Goal: Task Accomplishment & Management: Manage account settings

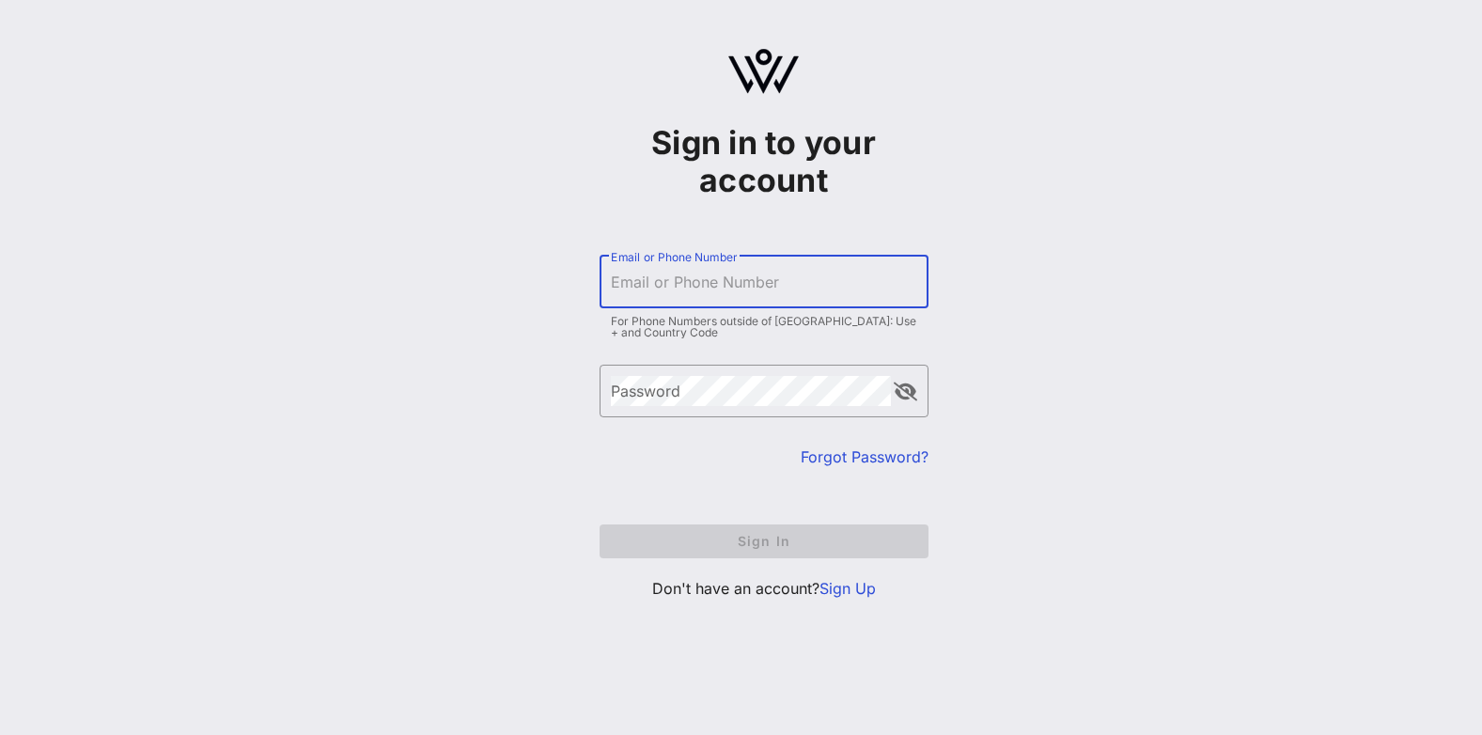
click at [825, 273] on input "Email or Phone Number" at bounding box center [764, 282] width 306 height 30
click at [765, 272] on input "Email or Phone Number" at bounding box center [764, 282] width 306 height 30
type input "[EMAIL_ADDRESS][DOMAIN_NAME]"
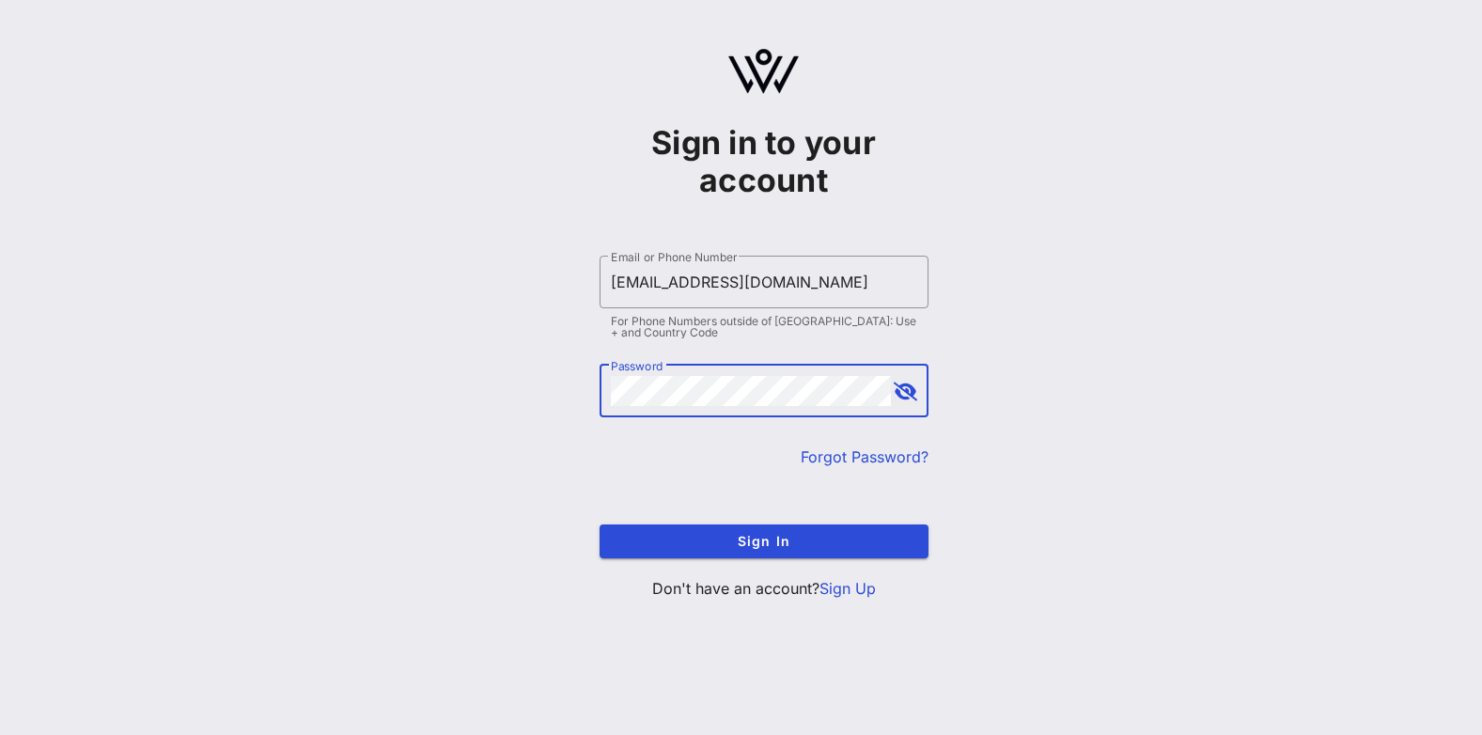
click at [909, 383] on button "append icon" at bounding box center [905, 391] width 23 height 19
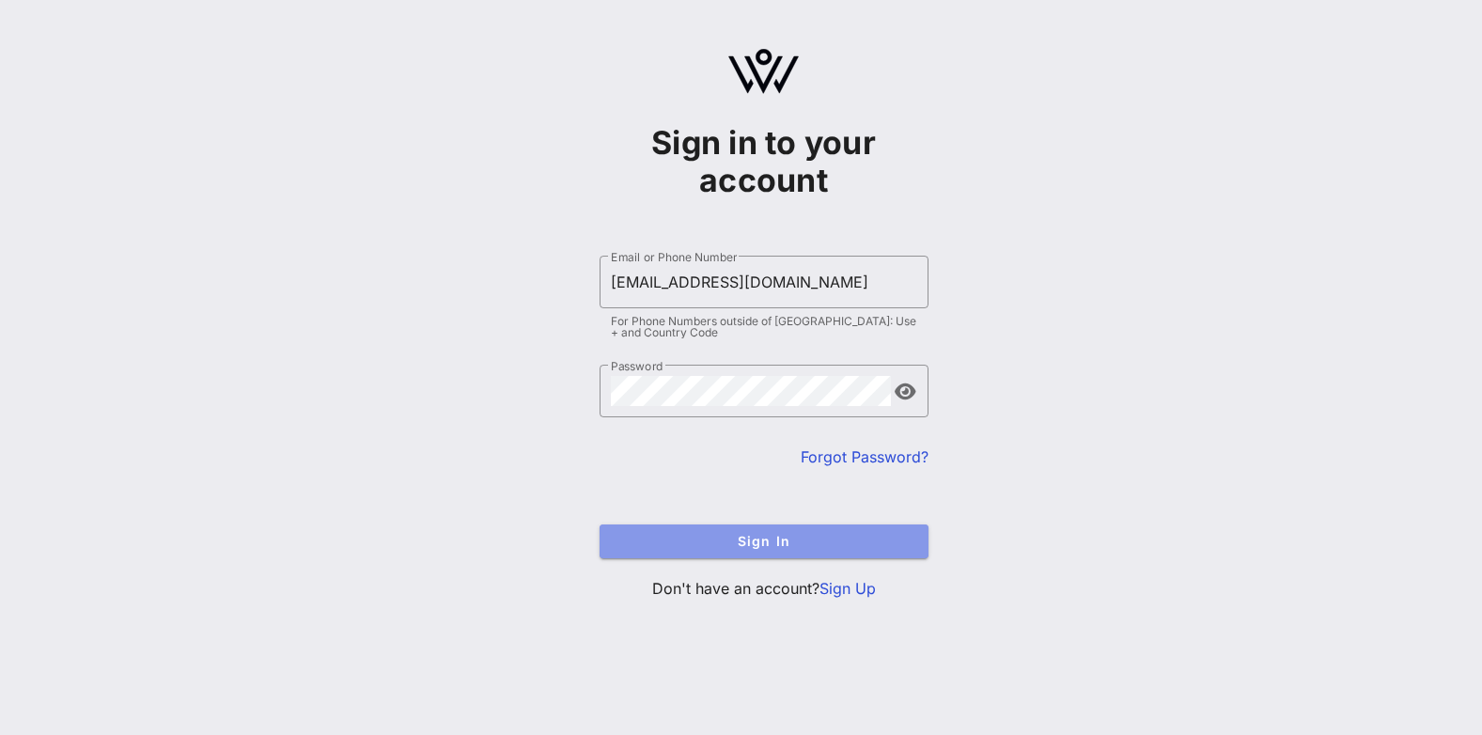
click at [780, 540] on span "Sign In" at bounding box center [763, 541] width 299 height 16
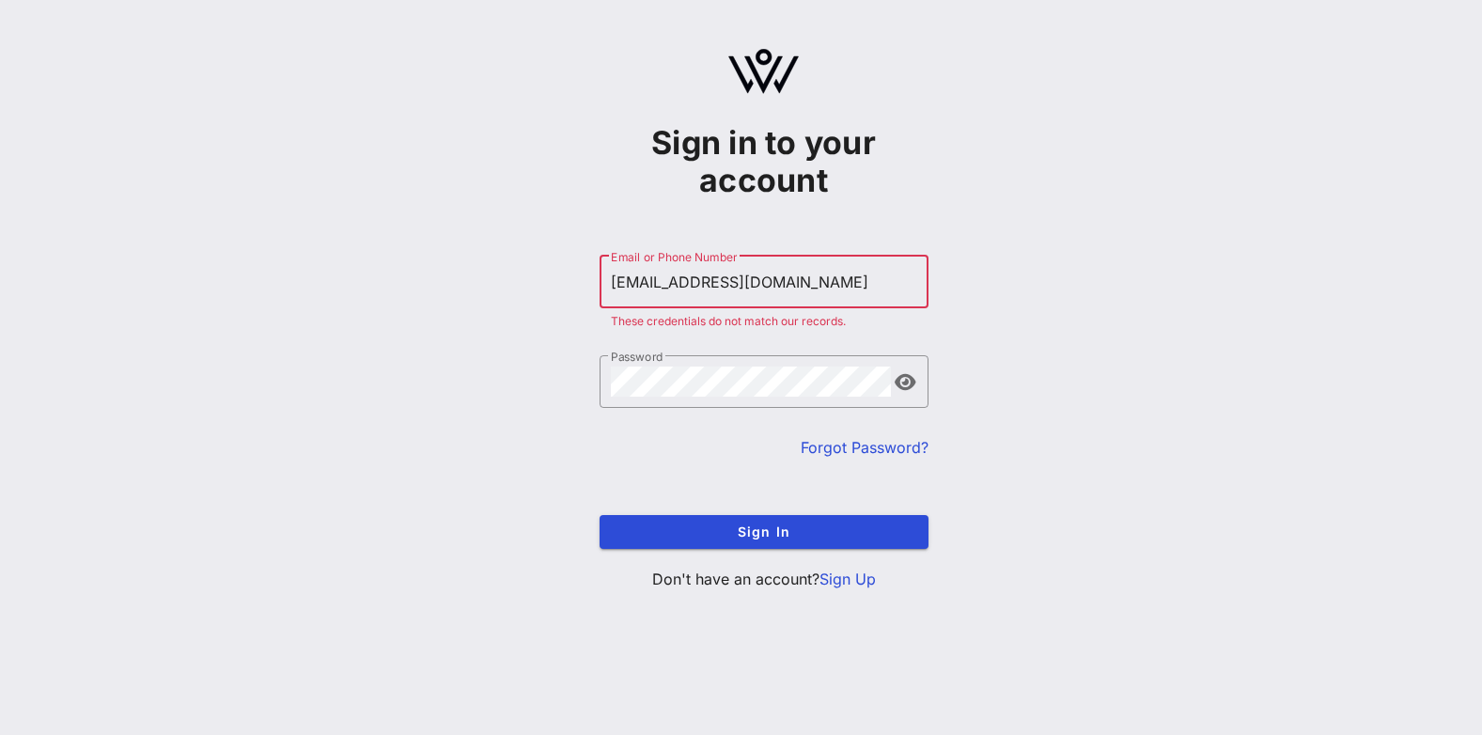
click at [852, 586] on link "Sign Up" at bounding box center [847, 578] width 56 height 19
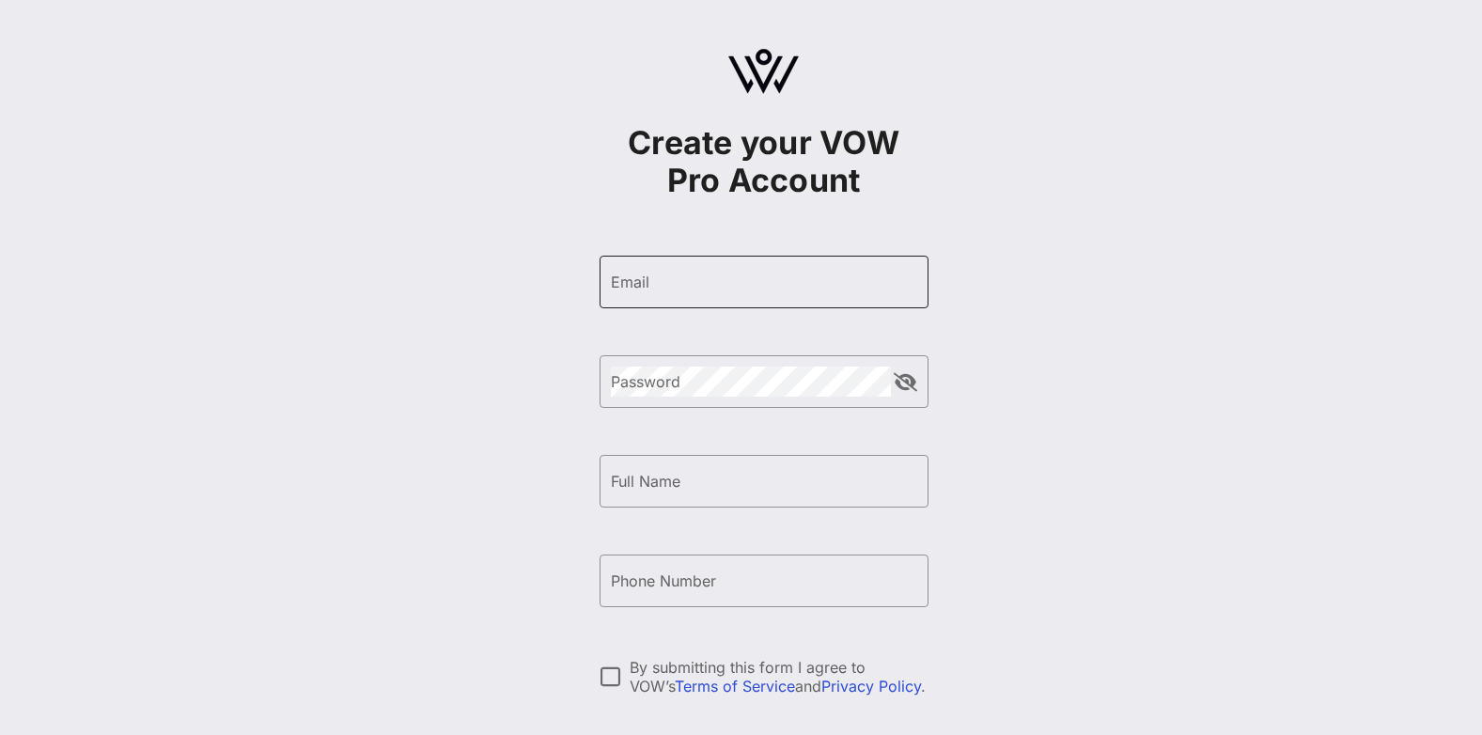
click at [729, 289] on input "Email" at bounding box center [764, 282] width 306 height 30
type input "[EMAIL_ADDRESS][DOMAIN_NAME]"
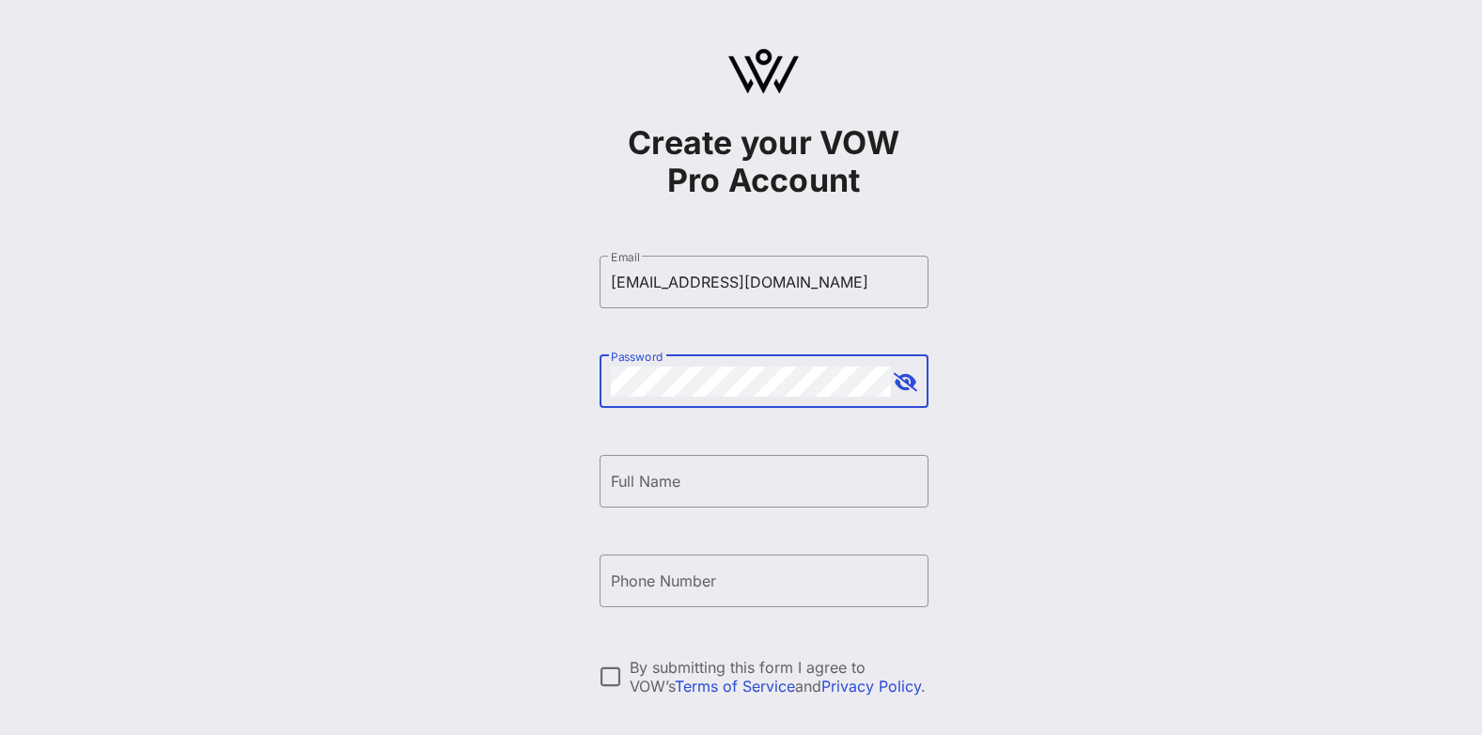
click at [917, 378] on div "​ Password" at bounding box center [763, 381] width 329 height 53
click at [910, 380] on button "append icon" at bounding box center [905, 382] width 23 height 19
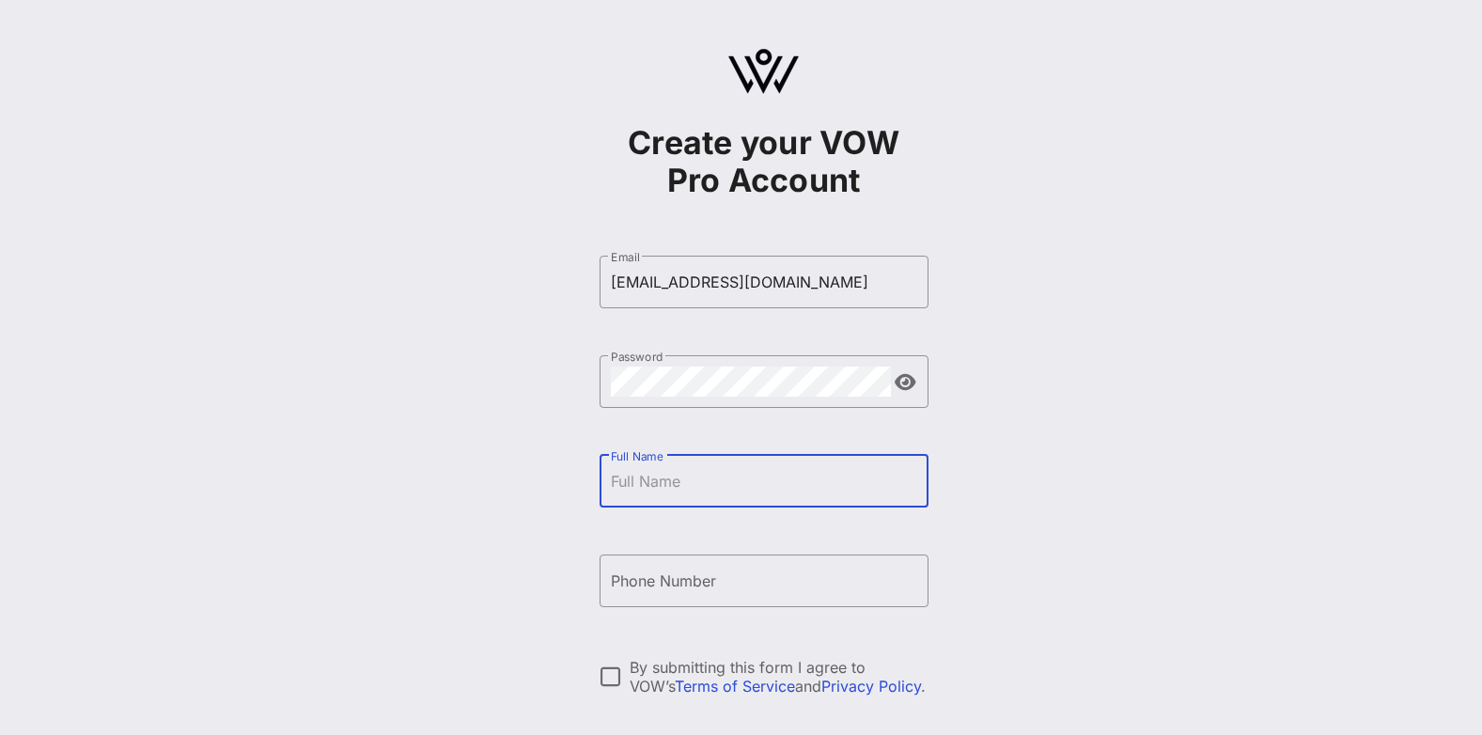
drag, startPoint x: 713, startPoint y: 485, endPoint x: 748, endPoint y: 494, distance: 36.0
click at [713, 485] on input "Full Name" at bounding box center [764, 481] width 306 height 30
type input "[PERSON_NAME]"
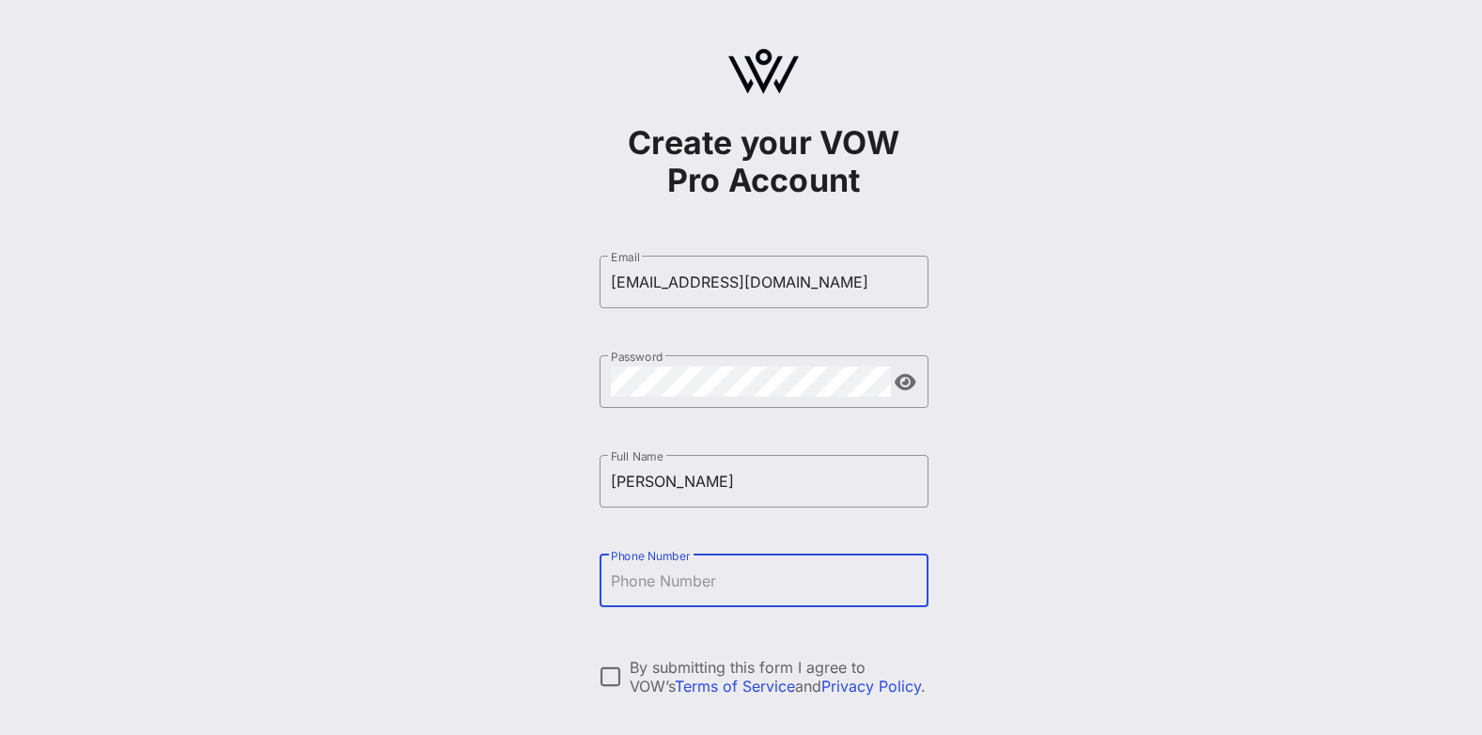
click at [788, 575] on input "Phone Number" at bounding box center [764, 581] width 306 height 30
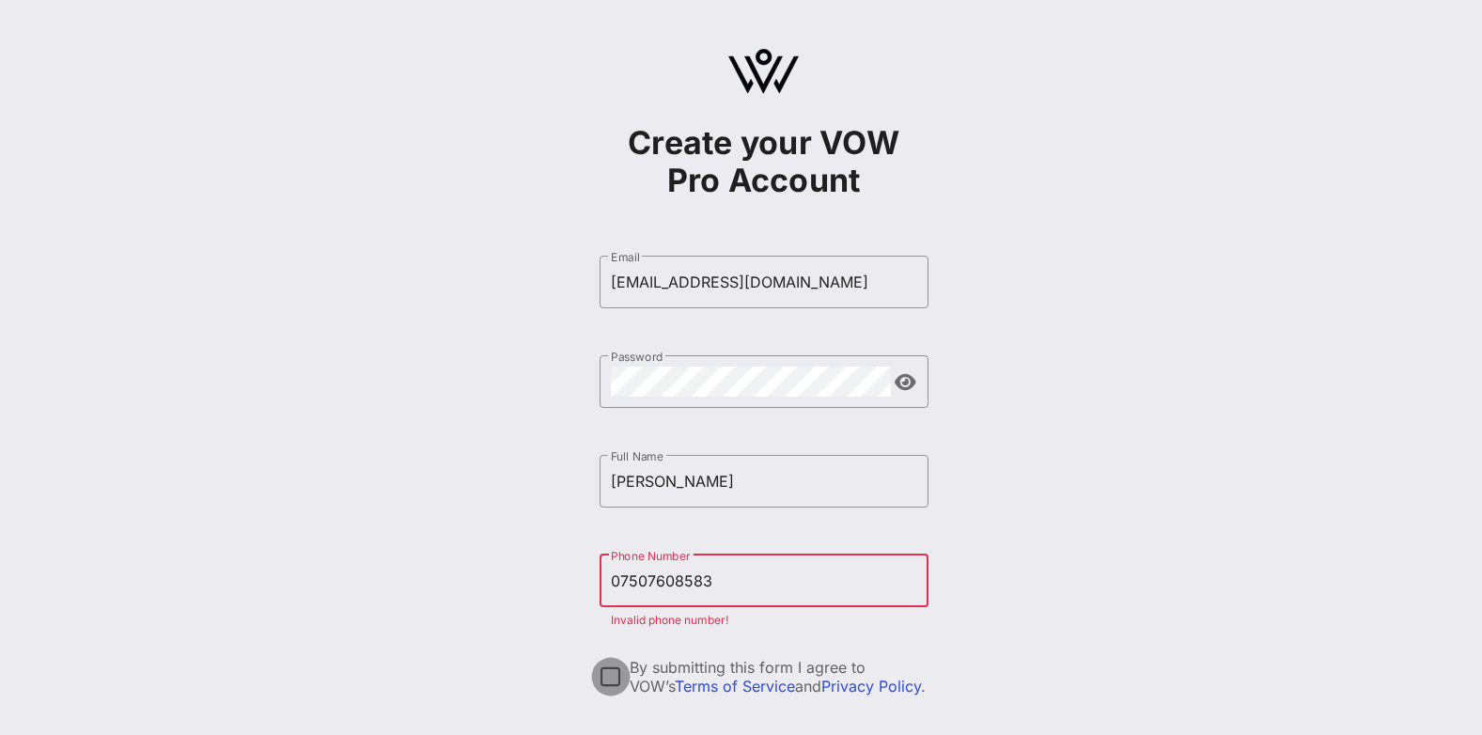
click at [615, 665] on div at bounding box center [611, 677] width 32 height 32
click at [620, 581] on input "07507608583" at bounding box center [764, 581] width 306 height 30
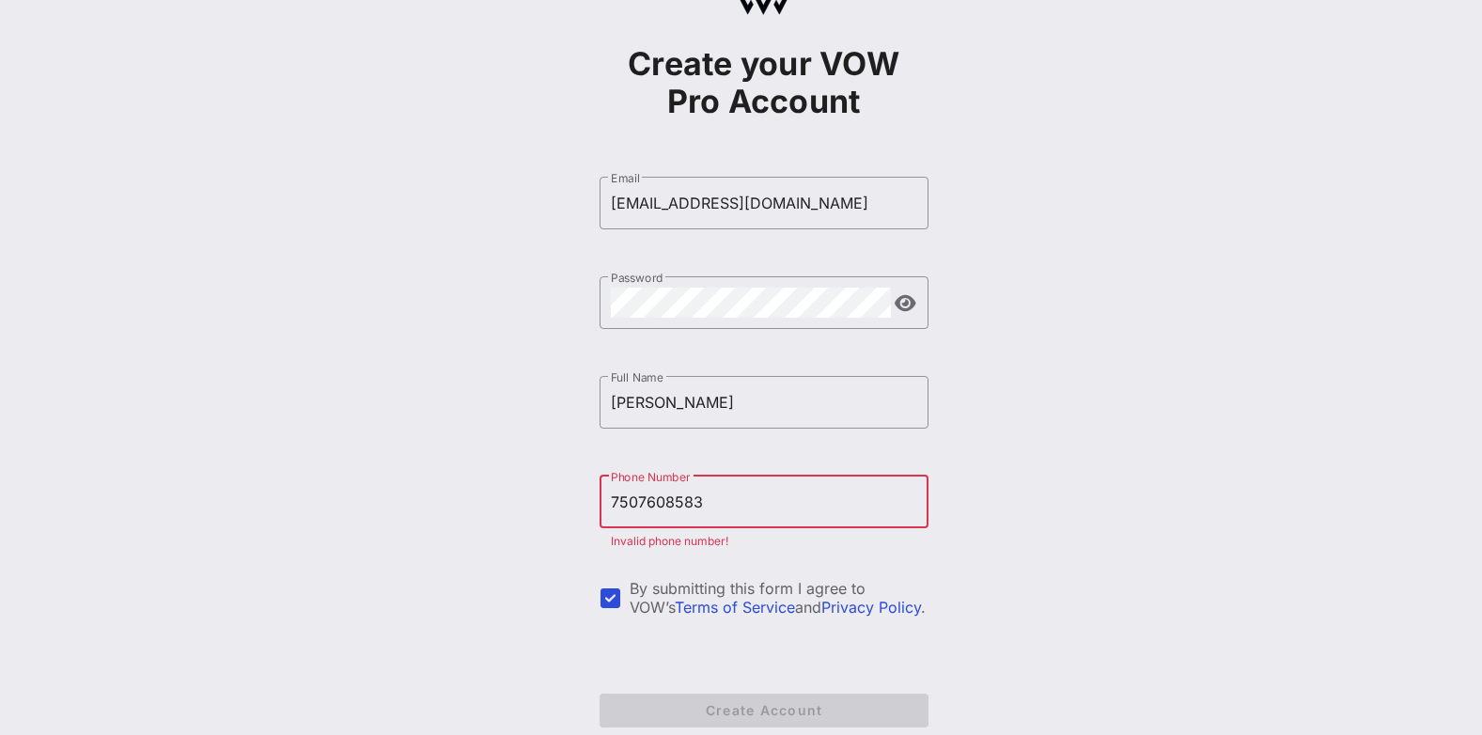
scroll to position [177, 0]
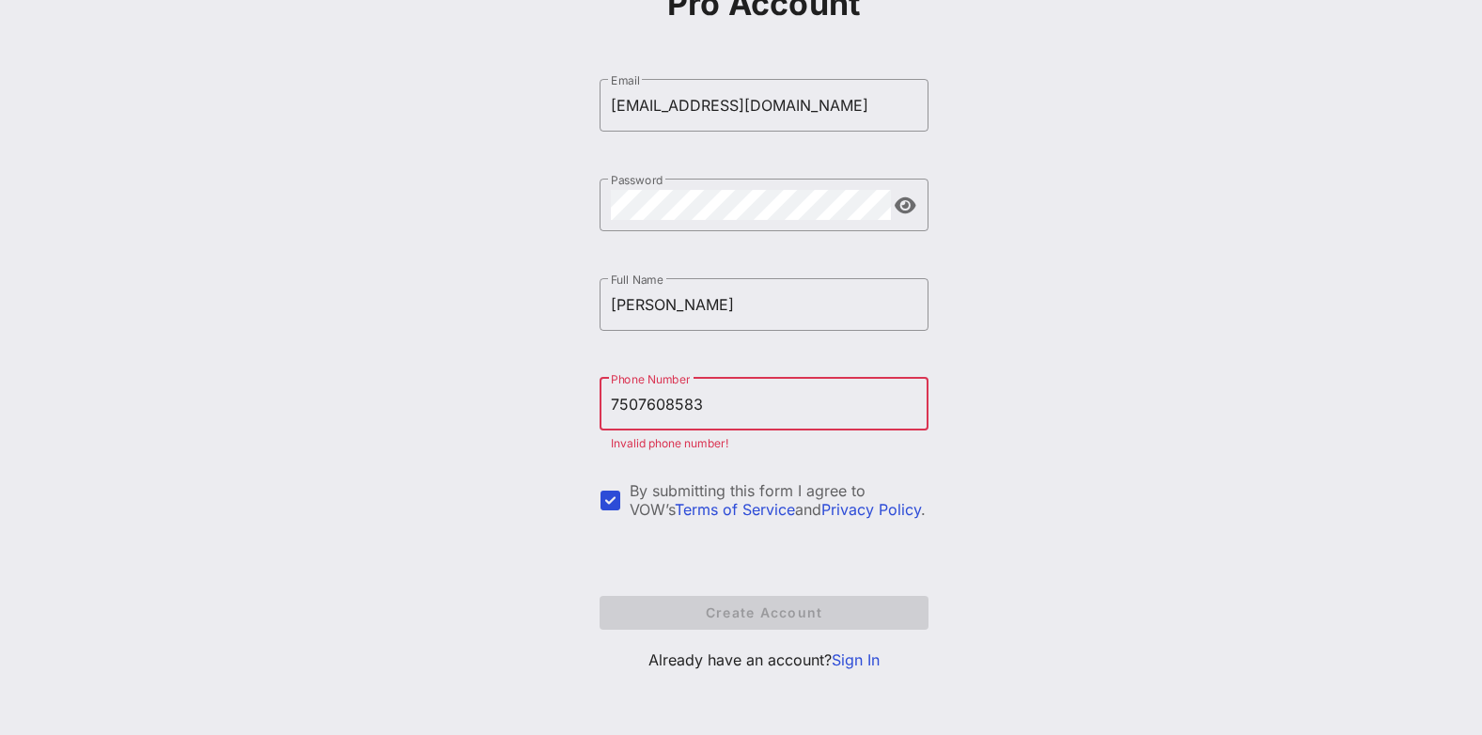
drag, startPoint x: 723, startPoint y: 399, endPoint x: 414, endPoint y: 400, distance: 309.1
click at [425, 400] on div "Create your VOW Pro Account ​ Email [EMAIL_ADDRESS][DOMAIN_NAME] ​ Password ​ F…" at bounding box center [763, 278] width 1437 height 911
click at [626, 402] on input "[PHONE_NUMBER]" at bounding box center [764, 404] width 306 height 30
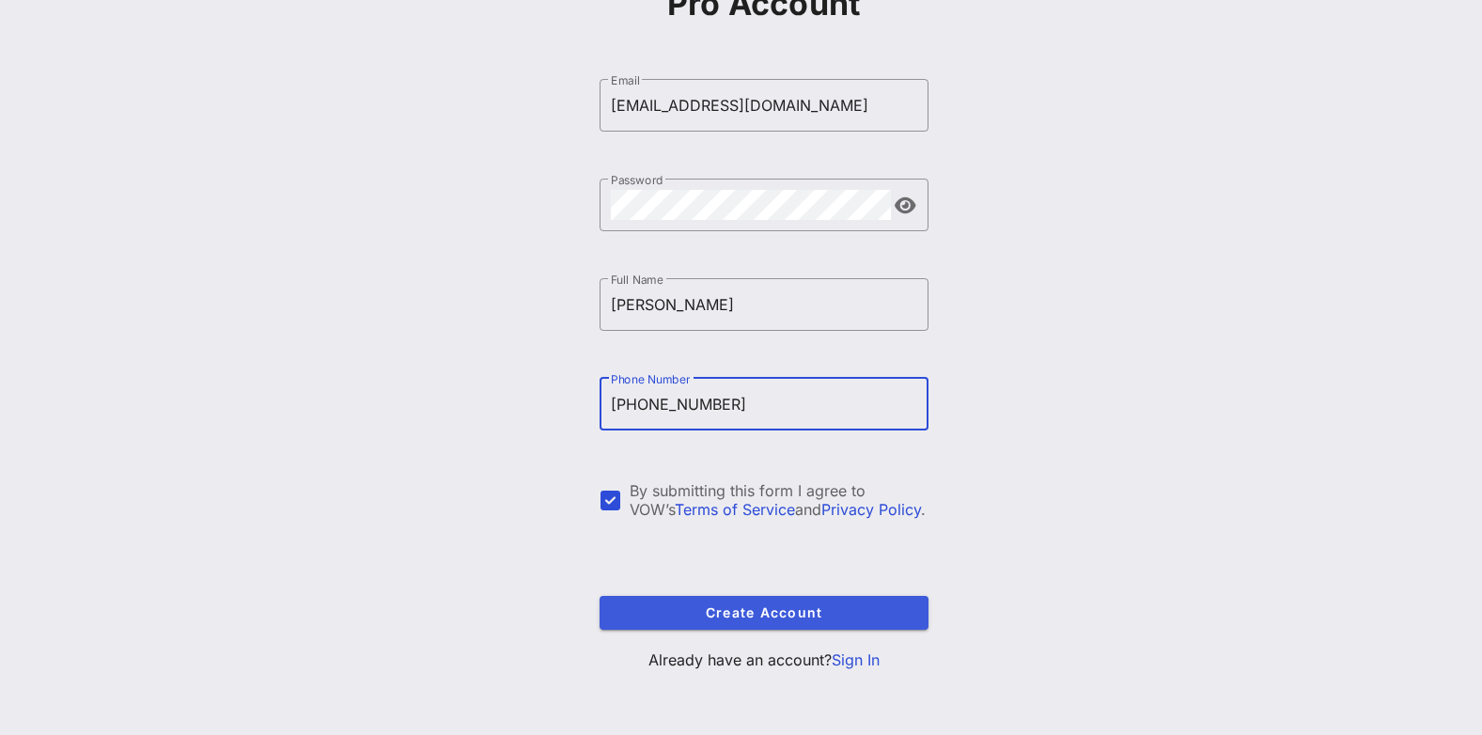
type input "[PHONE_NUMBER]"
click at [787, 607] on span "Create Account" at bounding box center [763, 612] width 299 height 16
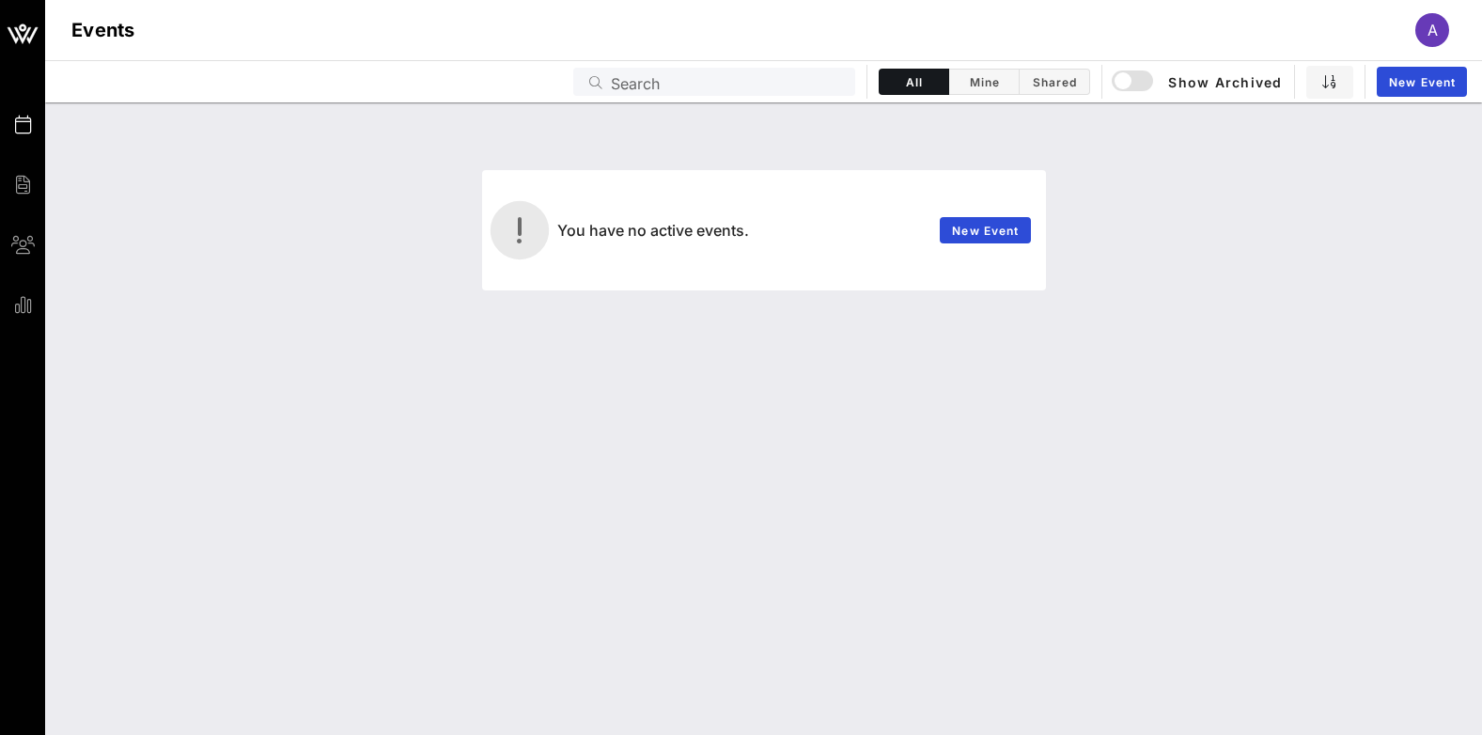
click at [1437, 22] on span "A" at bounding box center [1432, 30] width 10 height 19
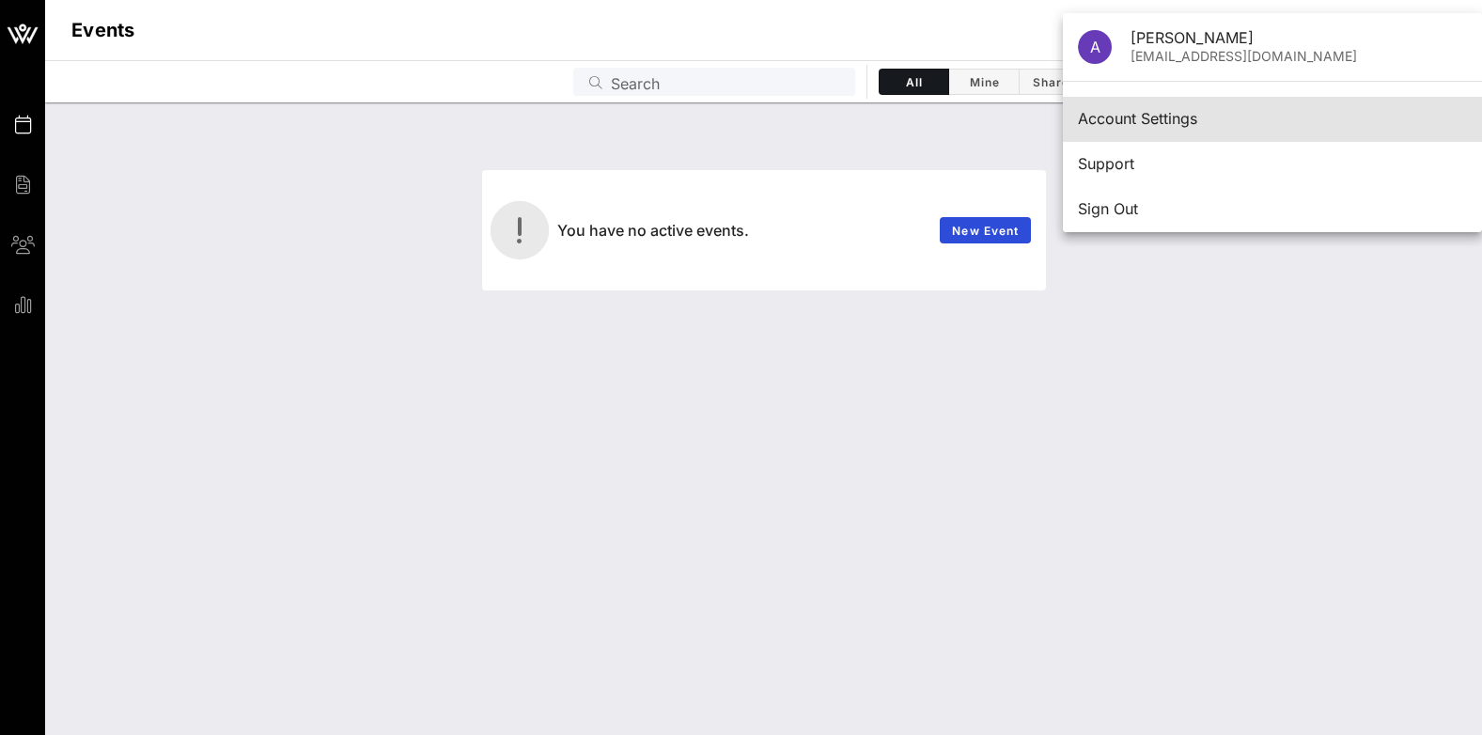
click at [1121, 115] on div "Account Settings" at bounding box center [1272, 119] width 389 height 18
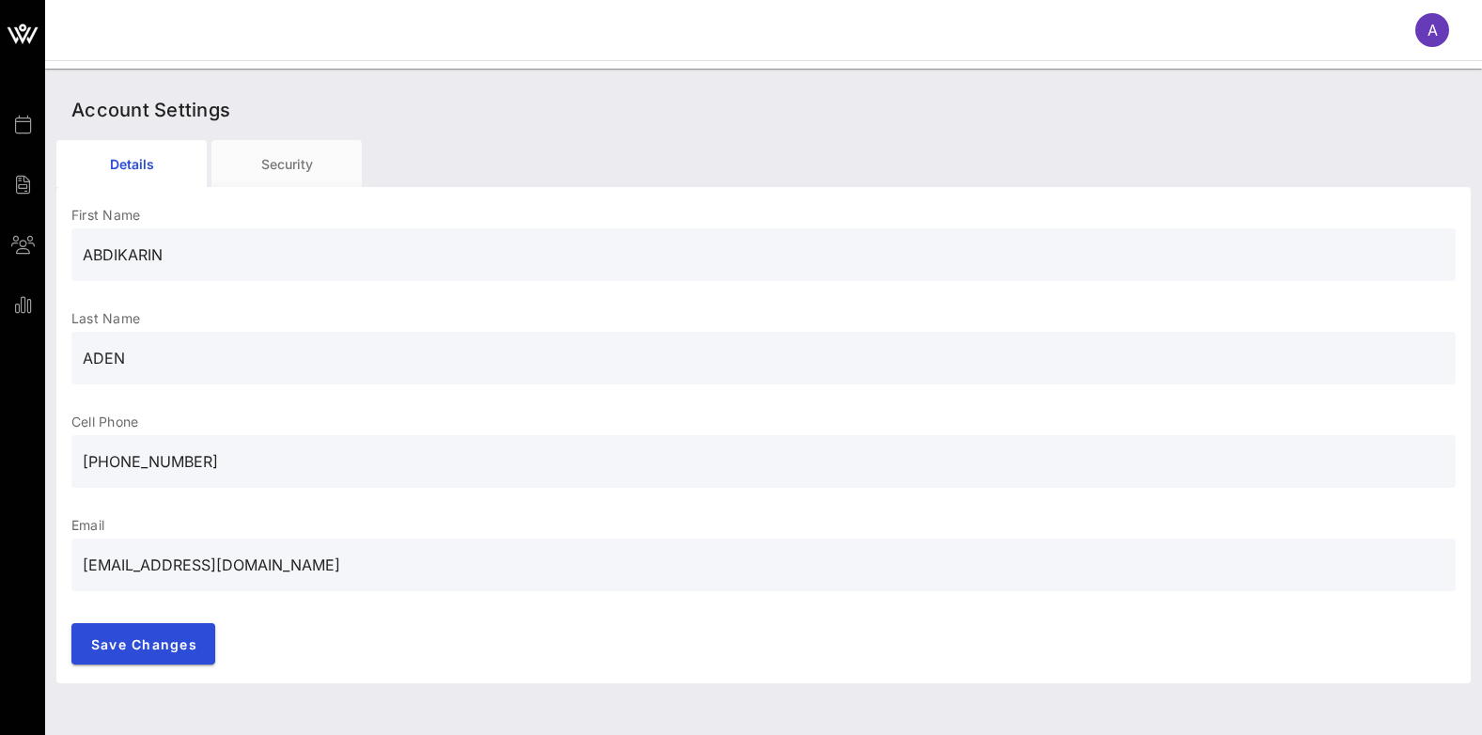
click at [1438, 25] on div "A" at bounding box center [1432, 30] width 34 height 34
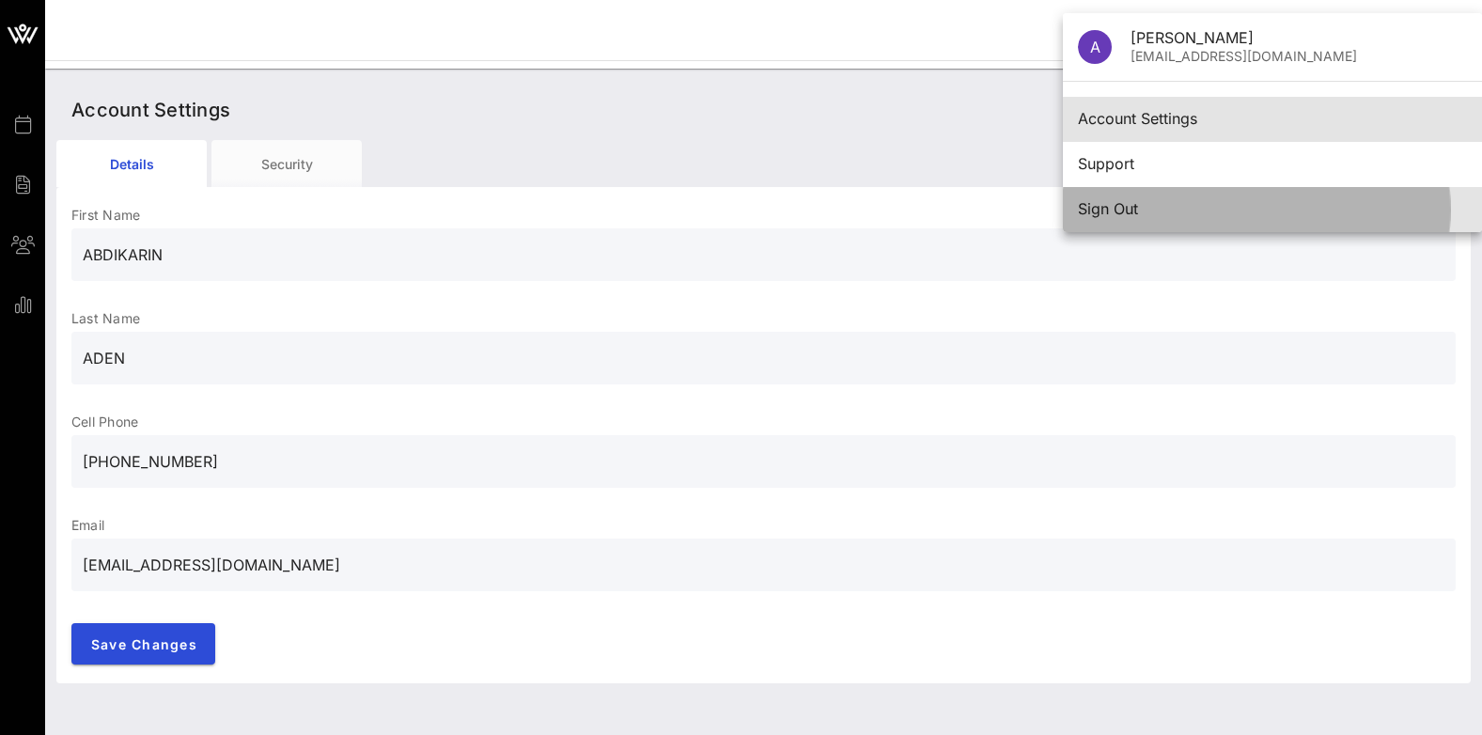
click at [1105, 217] on div "Sign Out" at bounding box center [1272, 209] width 389 height 18
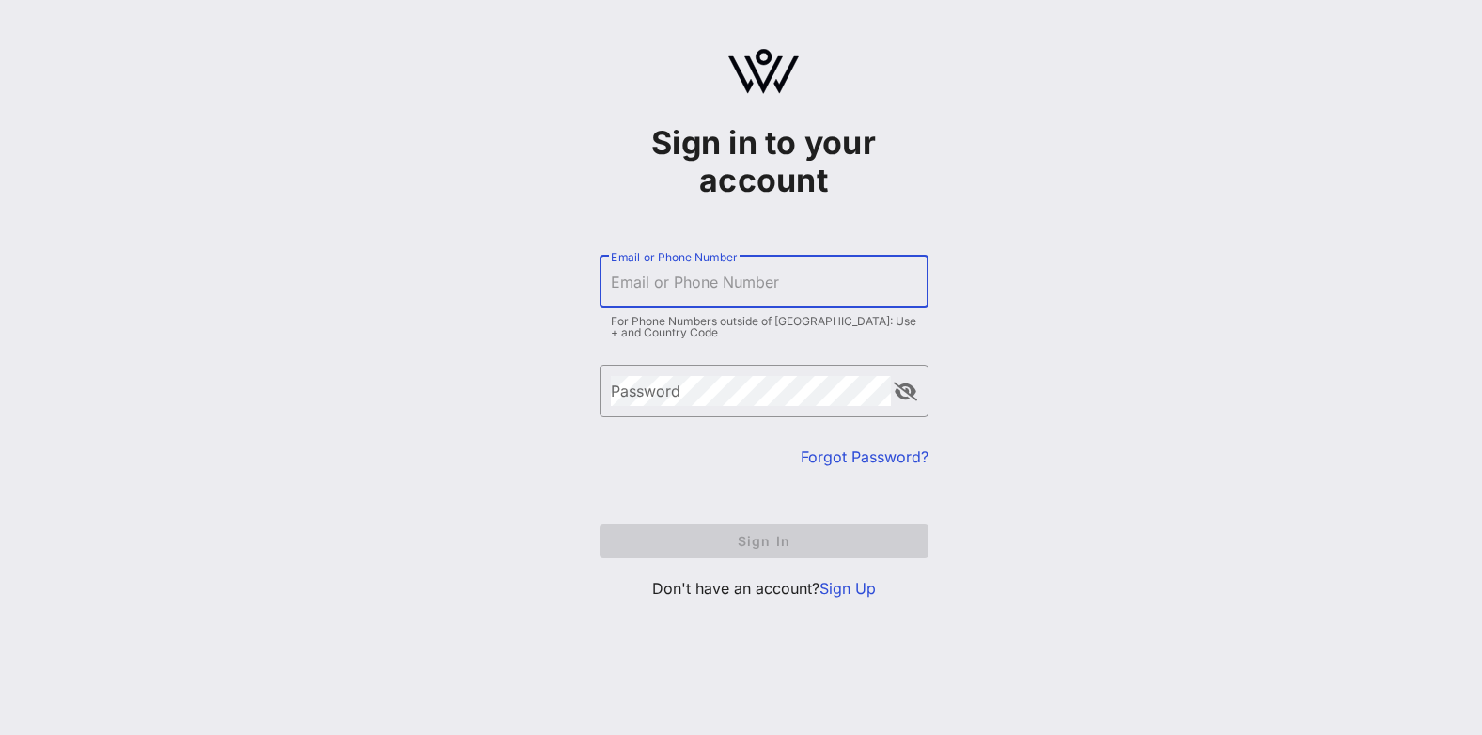
click at [835, 291] on input "Email or Phone Number" at bounding box center [764, 282] width 306 height 30
type input "[EMAIL_ADDRESS][DOMAIN_NAME]"
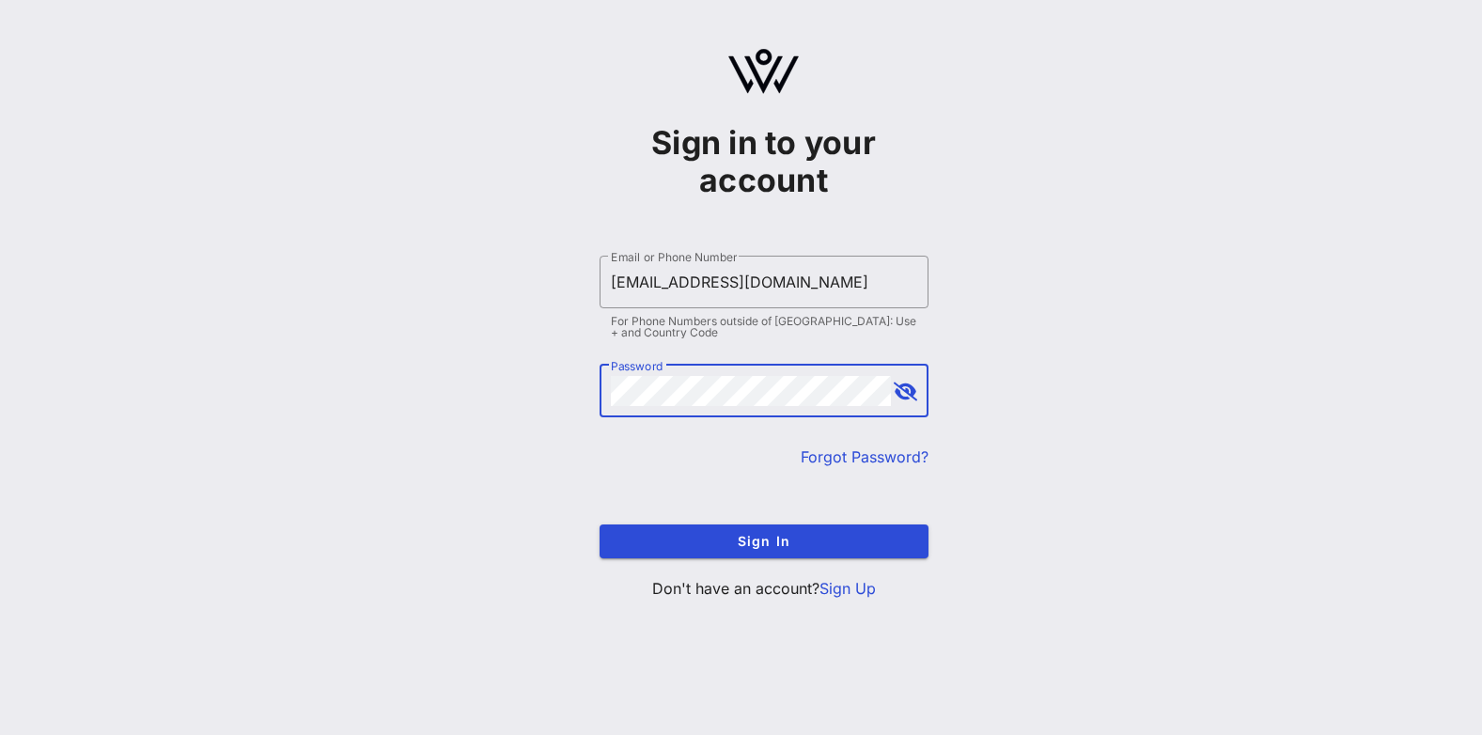
click at [910, 409] on div "​ Password" at bounding box center [763, 391] width 329 height 53
click at [901, 393] on button "append icon" at bounding box center [905, 391] width 23 height 19
click at [737, 545] on span "Sign In" at bounding box center [763, 541] width 299 height 16
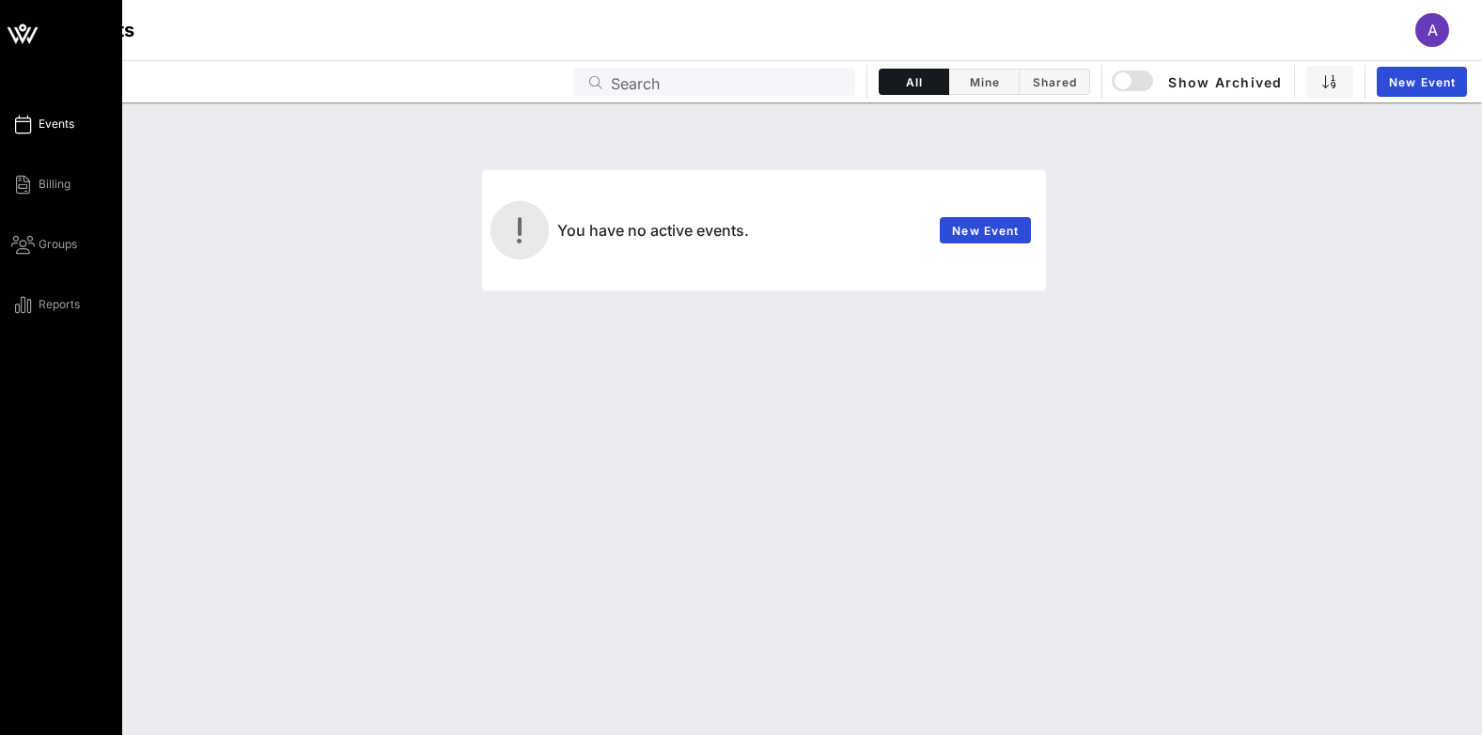
click at [12, 30] on icon at bounding box center [22, 33] width 45 height 45
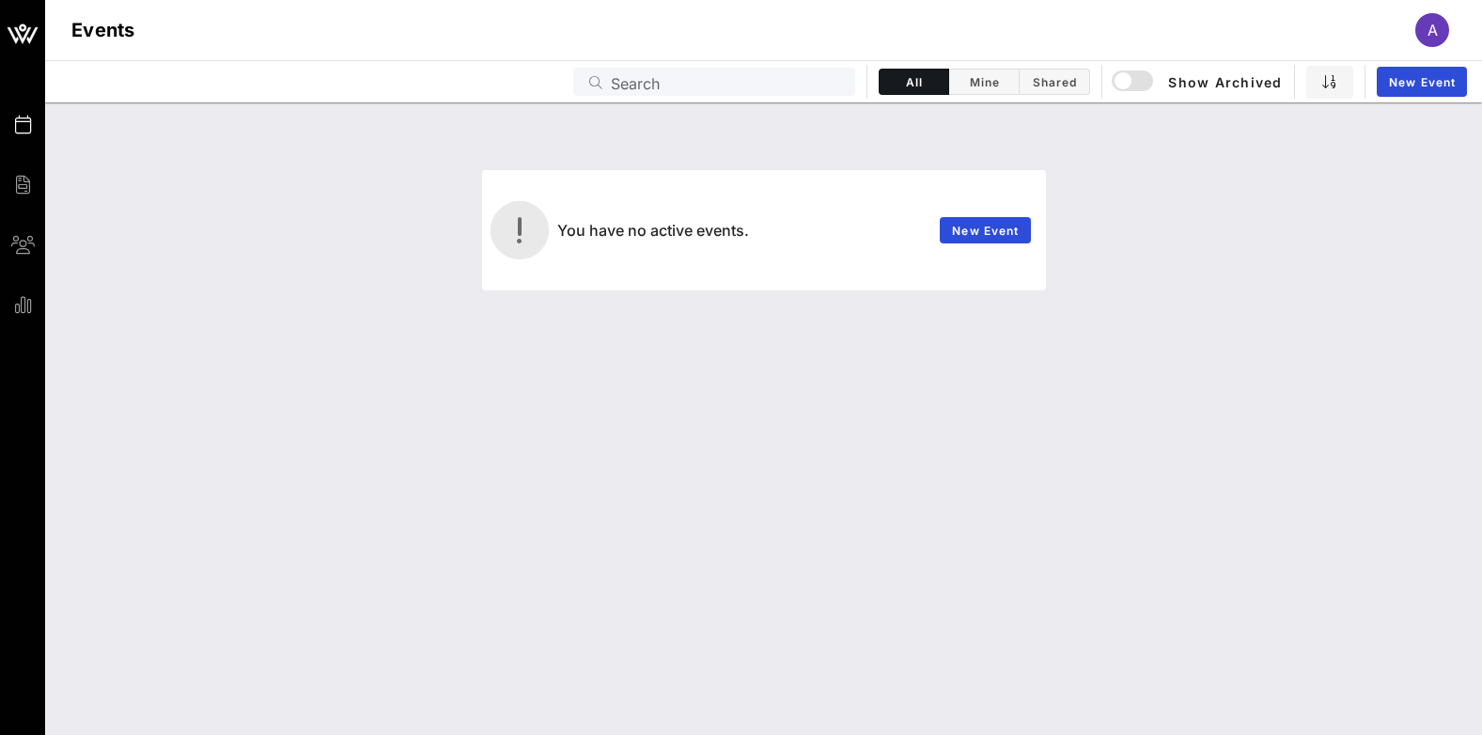
drag, startPoint x: 16, startPoint y: 23, endPoint x: 226, endPoint y: 375, distance: 409.6
click at [226, 375] on div "You have no active events. New Event" at bounding box center [763, 418] width 1437 height 632
drag, startPoint x: 1042, startPoint y: 310, endPoint x: 1180, endPoint y: 205, distance: 173.6
drag, startPoint x: 1180, startPoint y: 205, endPoint x: 1430, endPoint y: 23, distance: 309.3
click at [1439, 32] on div "A" at bounding box center [1432, 30] width 34 height 34
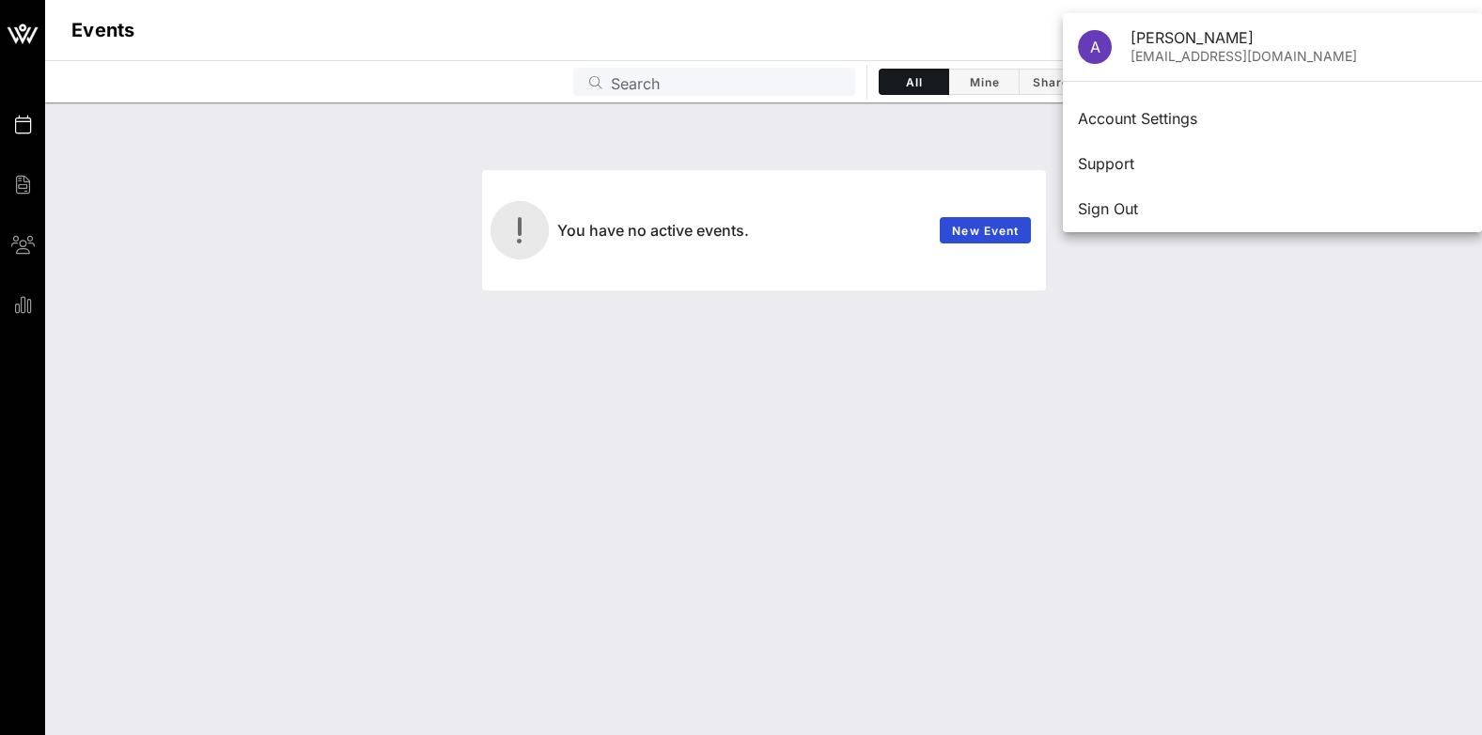
click at [1094, 46] on span "A" at bounding box center [1095, 47] width 10 height 19
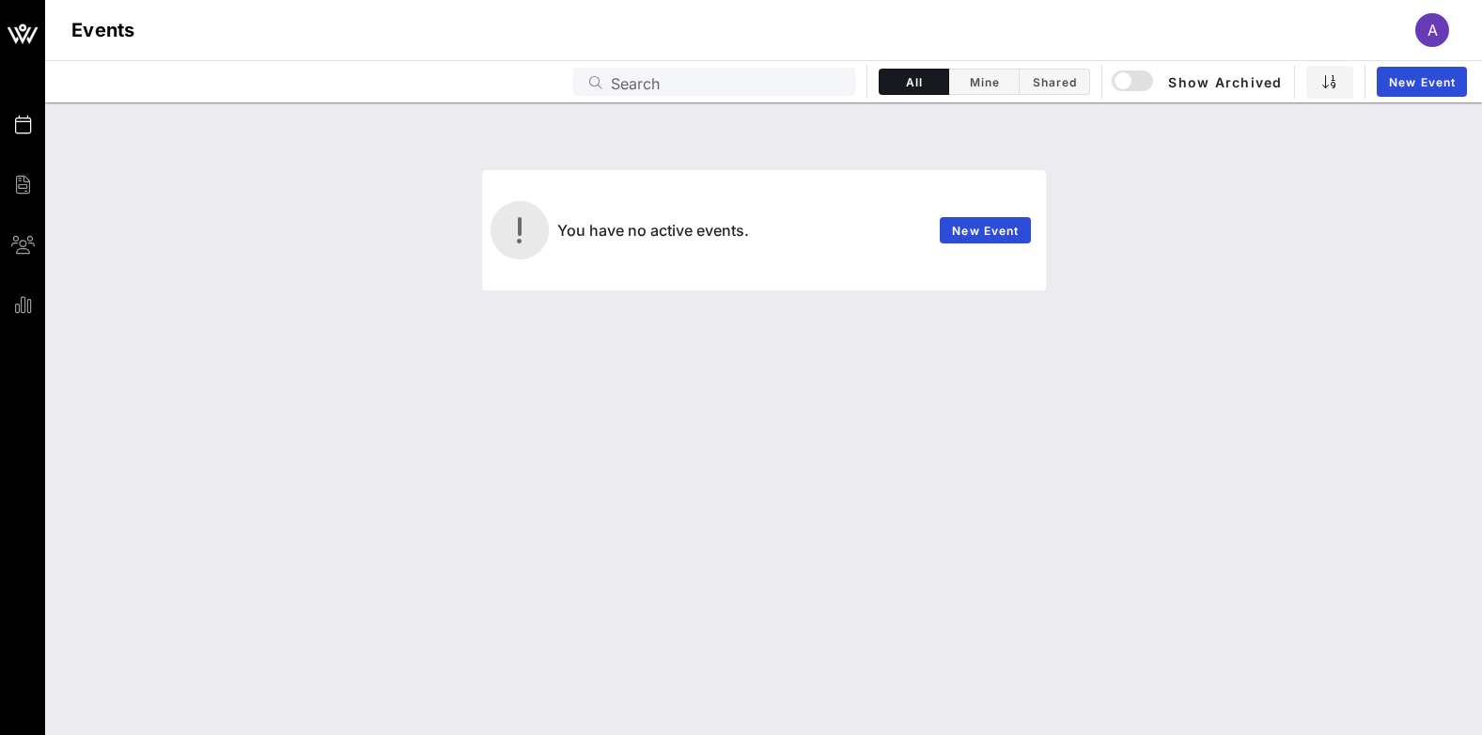
click at [1437, 24] on span "A" at bounding box center [1432, 30] width 10 height 19
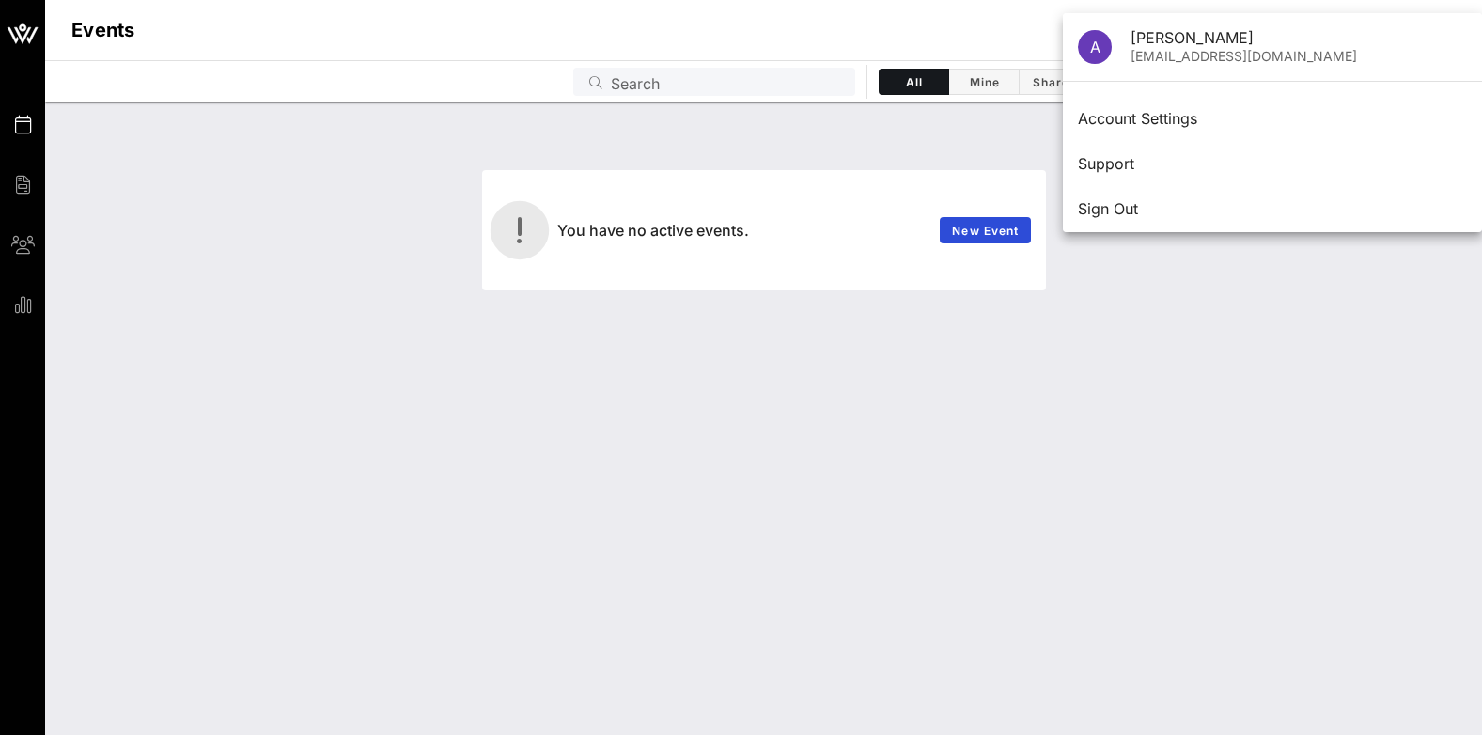
click at [1226, 54] on div "[EMAIL_ADDRESS][DOMAIN_NAME]" at bounding box center [1298, 57] width 336 height 16
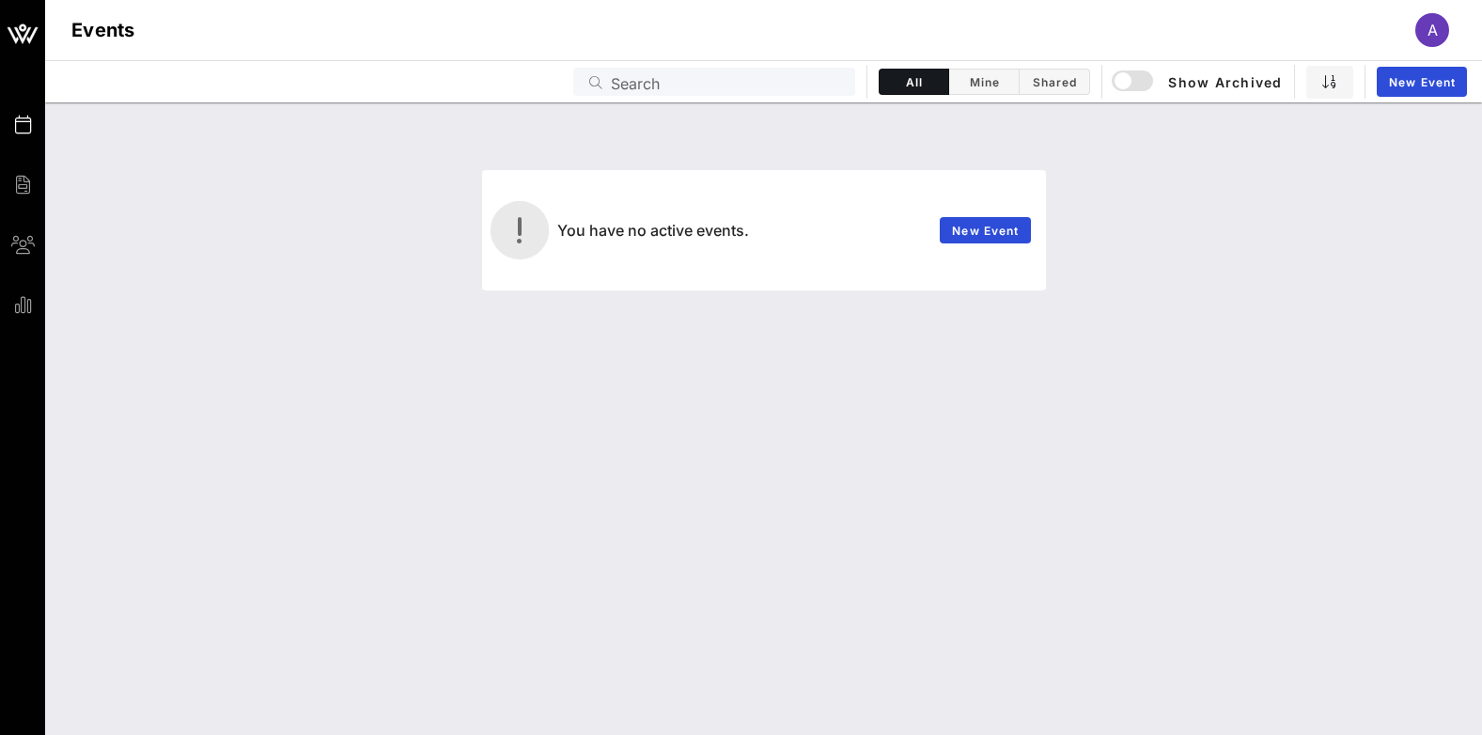
click at [1435, 25] on span "A" at bounding box center [1432, 30] width 10 height 19
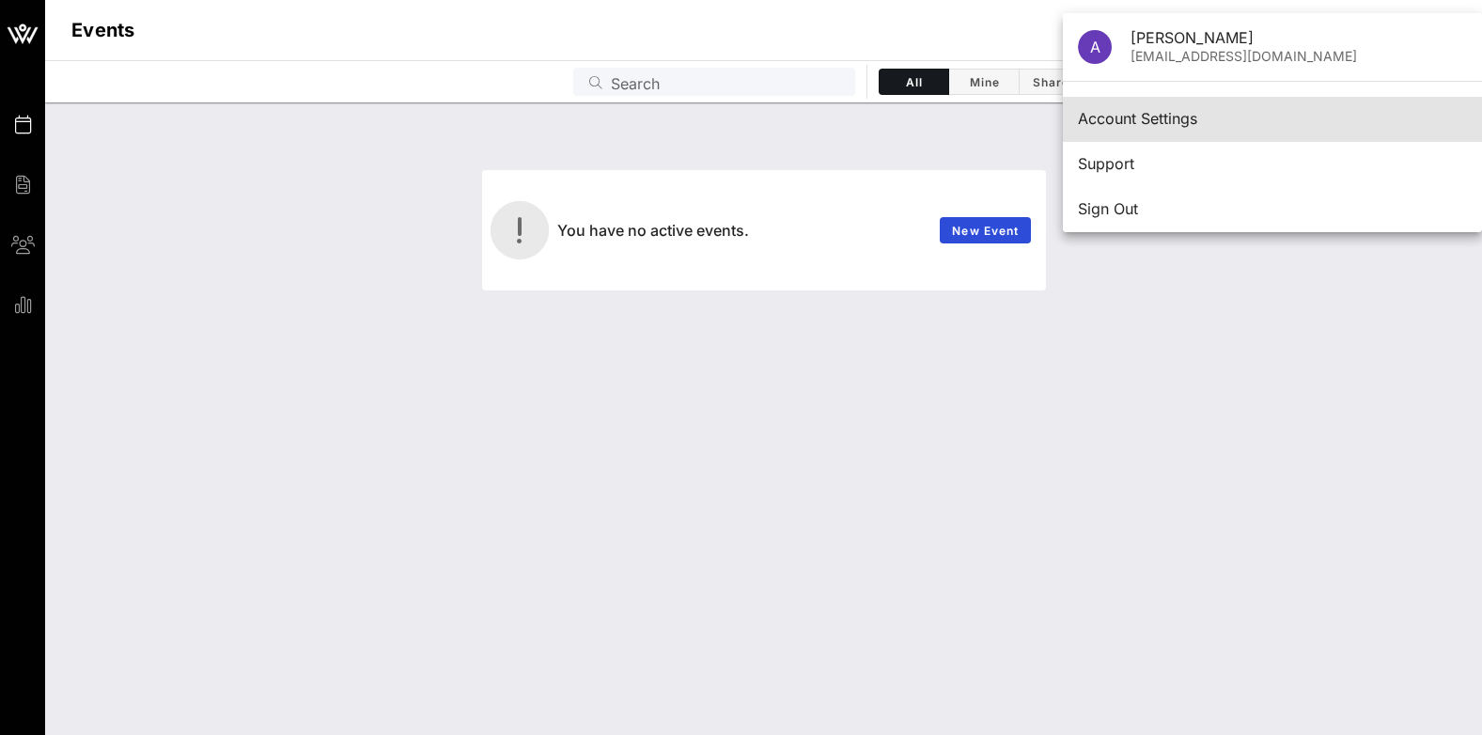
click at [1159, 124] on div "Account Settings" at bounding box center [1272, 119] width 389 height 18
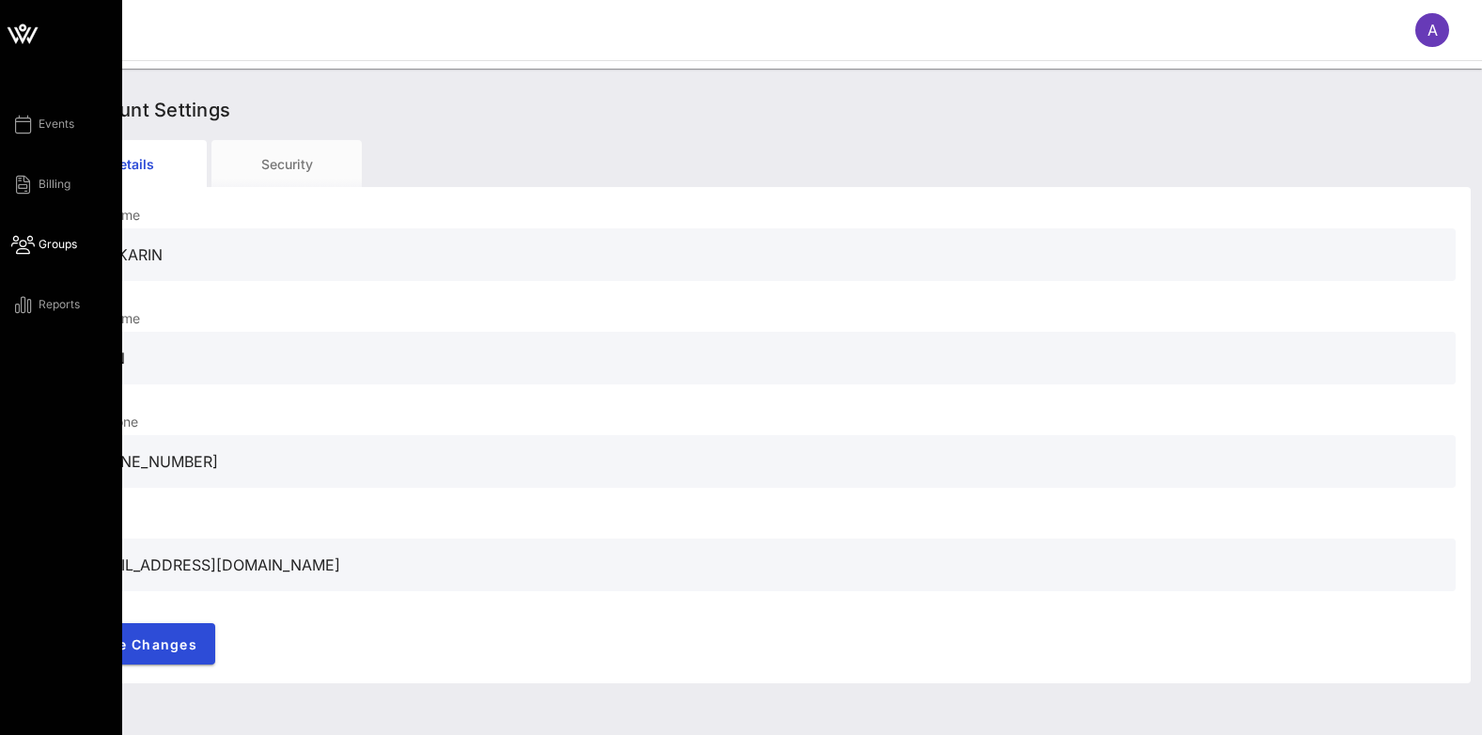
drag, startPoint x: 179, startPoint y: 256, endPoint x: 13, endPoint y: 243, distance: 166.8
click at [25, 246] on div "Events Billing Groups Reports A Account Settings Details Security First Name AB…" at bounding box center [741, 367] width 1482 height 735
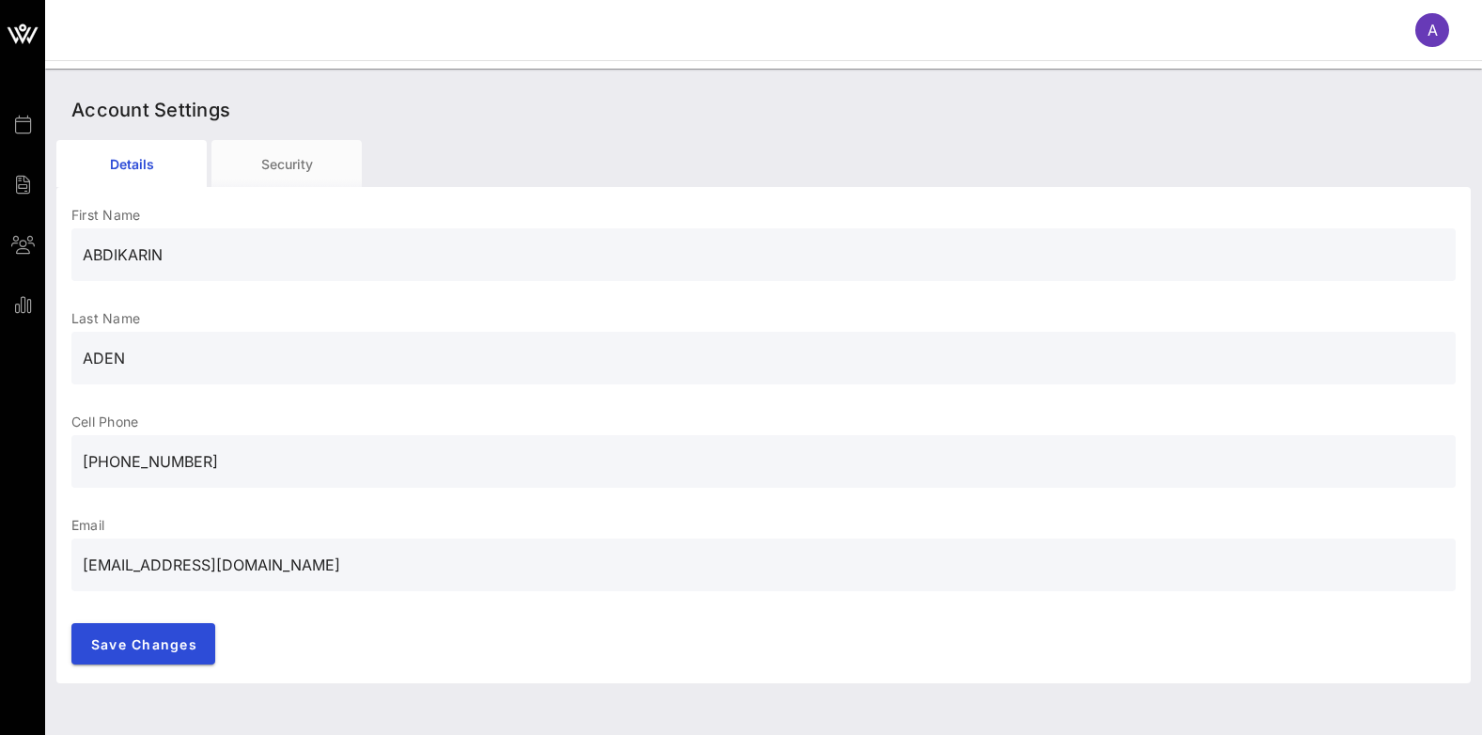
click at [435, 552] on input "[EMAIL_ADDRESS][DOMAIN_NAME]" at bounding box center [763, 565] width 1361 height 30
click at [201, 264] on input "ABDIKARIN" at bounding box center [763, 255] width 1361 height 30
type input "A"
drag, startPoint x: 180, startPoint y: 359, endPoint x: 47, endPoint y: 340, distance: 134.7
click at [47, 340] on div "Account Settings Details Security First Name This field is required. Last Name …" at bounding box center [763, 382] width 1437 height 626
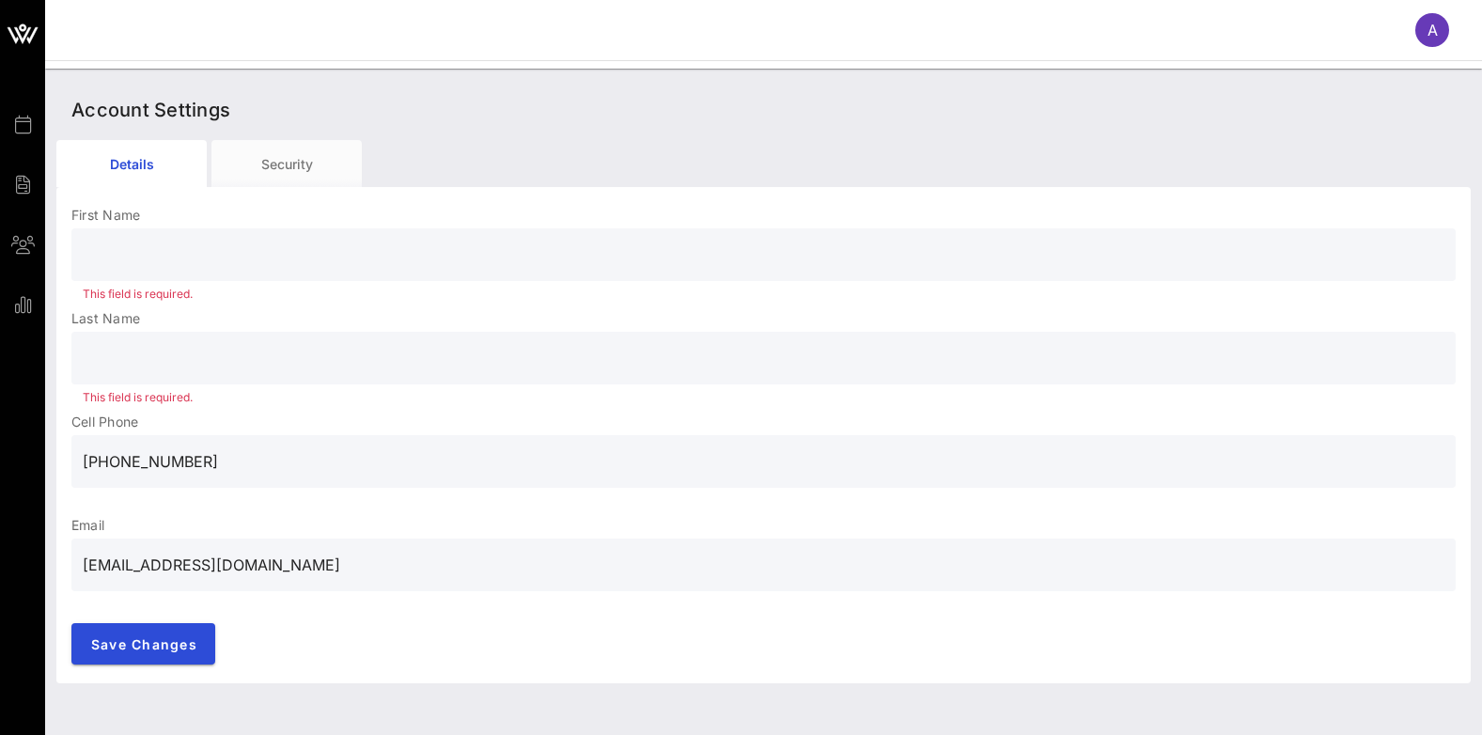
drag, startPoint x: 232, startPoint y: 456, endPoint x: -4, endPoint y: 438, distance: 236.5
click at [0, 438] on html "Events Billing Groups Reports A Account Settings Details Security First Name Th…" at bounding box center [741, 367] width 1482 height 735
drag, startPoint x: 315, startPoint y: 568, endPoint x: -4, endPoint y: 520, distance: 322.2
click at [0, 520] on html "Events Billing Groups Reports A Account Settings Details Security First Name Th…" at bounding box center [741, 367] width 1482 height 735
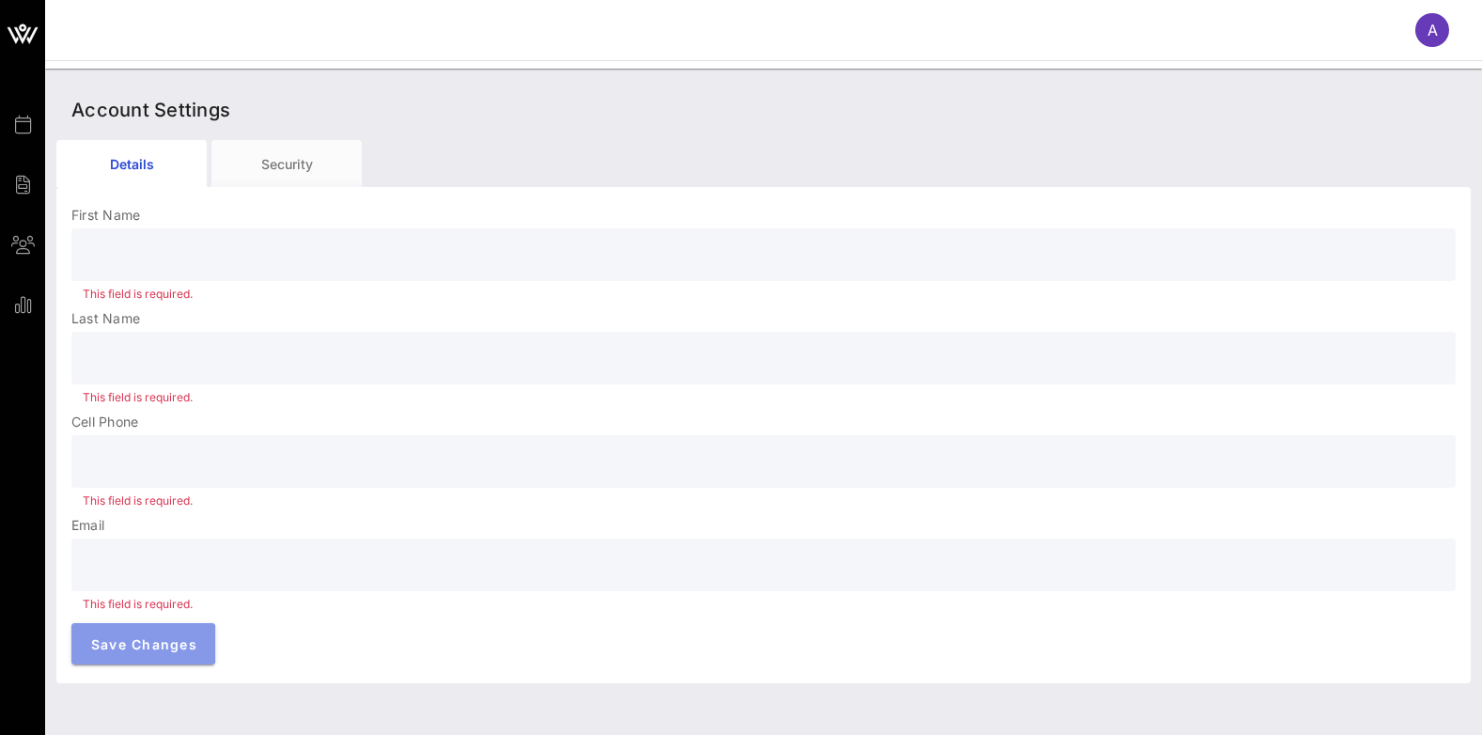
click at [174, 645] on span "Save Changes" at bounding box center [143, 644] width 107 height 16
click at [172, 638] on span "Save Changes" at bounding box center [143, 644] width 107 height 16
click at [179, 215] on p "First Name" at bounding box center [763, 215] width 1384 height 19
drag, startPoint x: 188, startPoint y: 202, endPoint x: 187, endPoint y: 225, distance: 22.6
click at [187, 211] on div "First Name This field is required. Last Name This field is required. Cell Phone…" at bounding box center [763, 437] width 1414 height 492
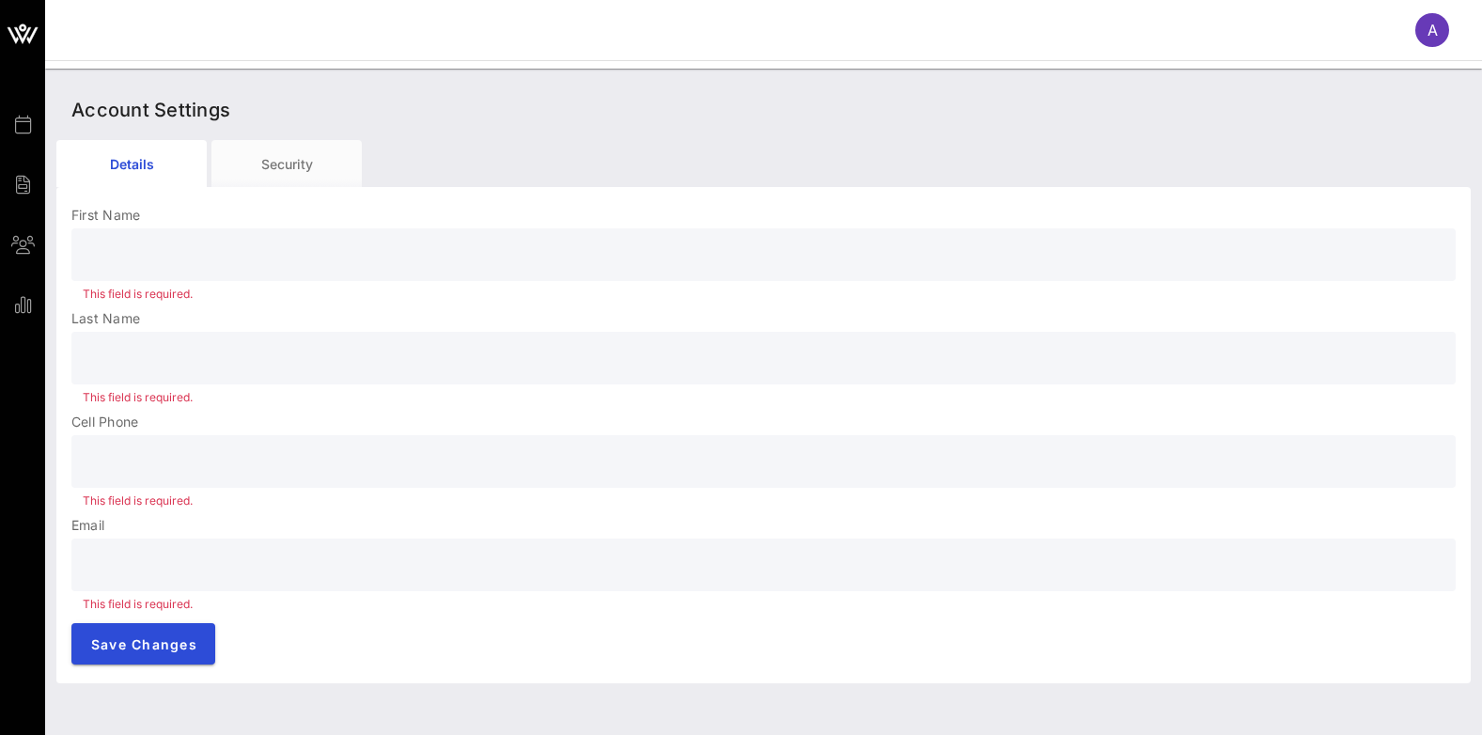
click at [182, 301] on div "This field is required." at bounding box center [763, 294] width 1361 height 13
click at [159, 647] on span "Save Changes" at bounding box center [143, 644] width 107 height 16
click at [179, 560] on input "text" at bounding box center [763, 565] width 1361 height 30
type input "[PERSON_NAME][EMAIL_ADDRESS][DOMAIN_NAME]"
click at [176, 474] on input "text" at bounding box center [763, 461] width 1361 height 30
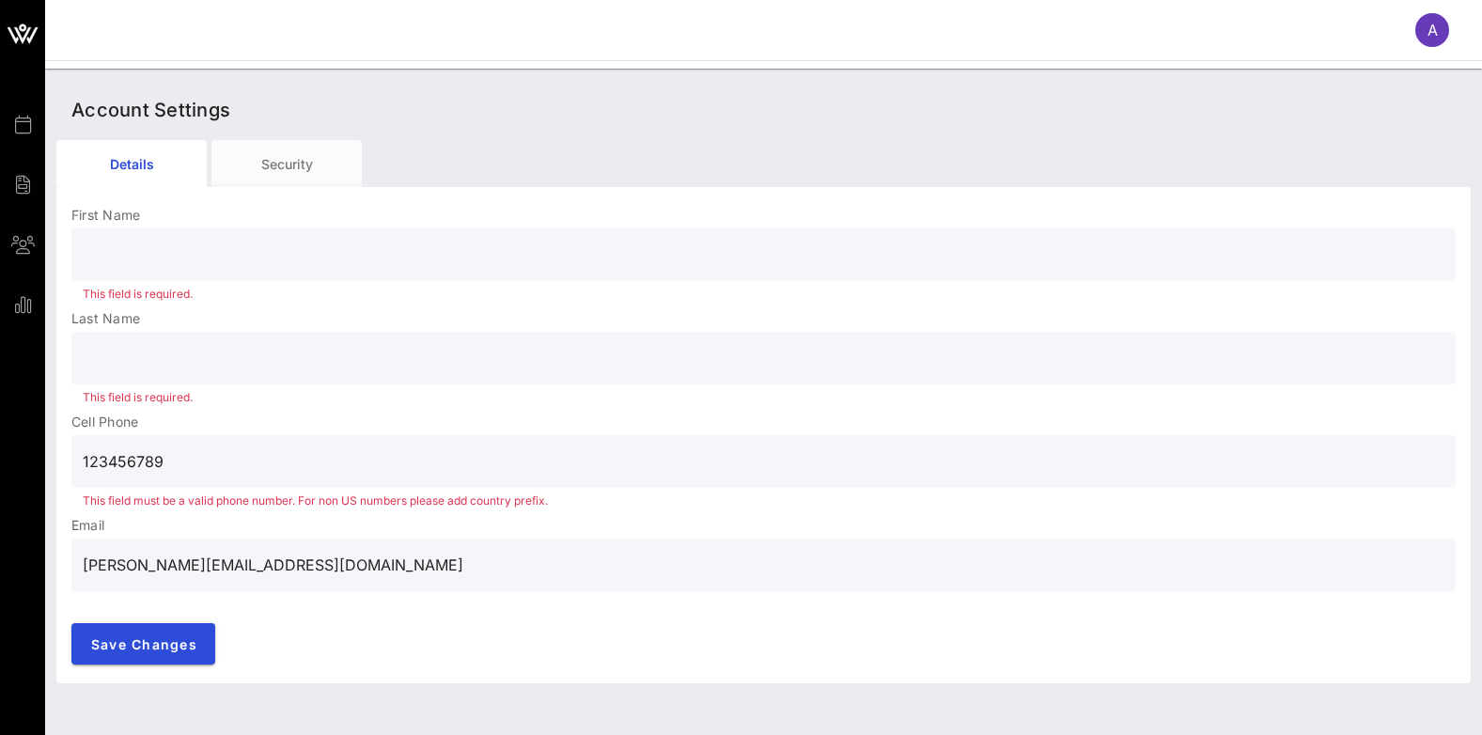
type input "123456789"
click at [171, 260] on input "text" at bounding box center [763, 255] width 1361 height 30
type input "A"
click at [139, 370] on input "text" at bounding box center [763, 358] width 1361 height 30
type input "LI"
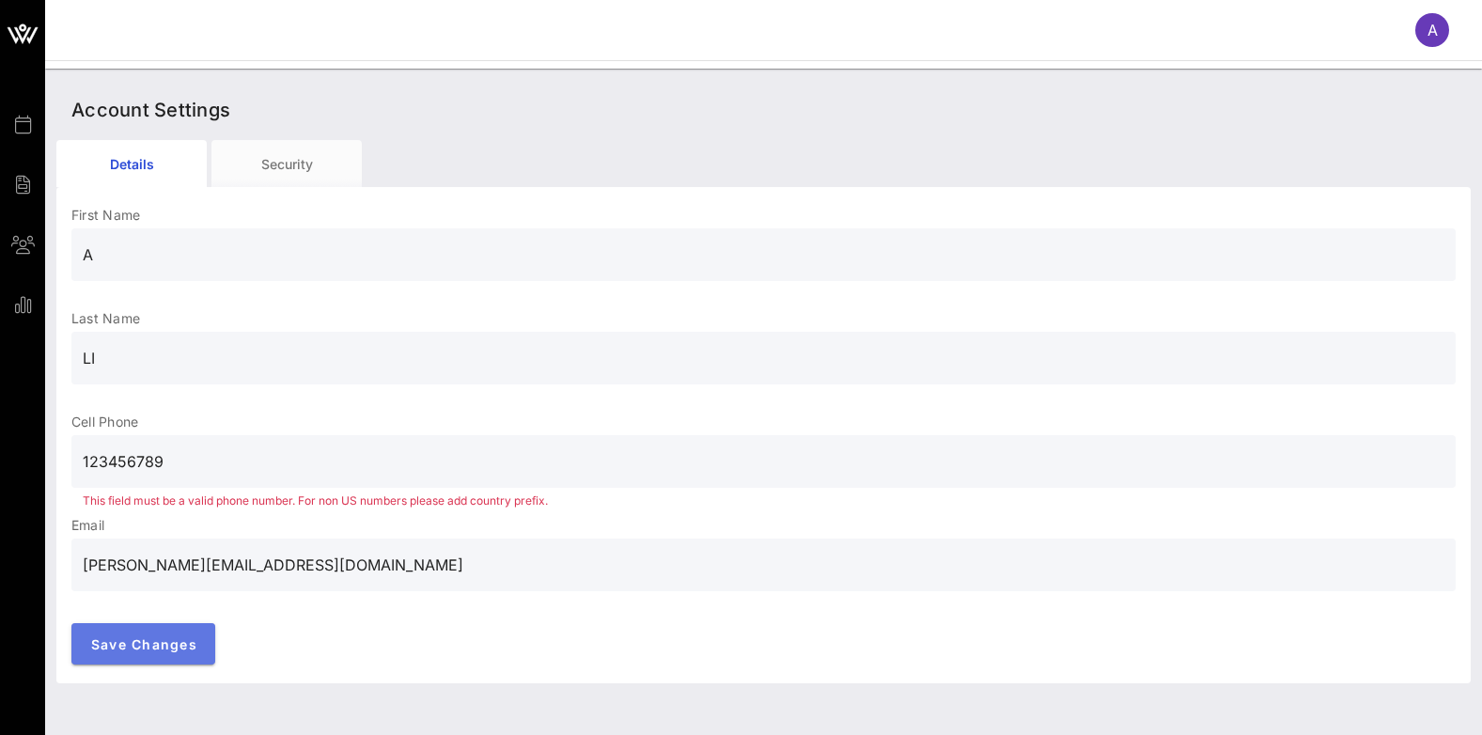
click at [153, 640] on span "Save Changes" at bounding box center [143, 644] width 107 height 16
click at [324, 502] on div "This field must be a valid phone number. For non US numbers please add country …" at bounding box center [763, 500] width 1361 height 11
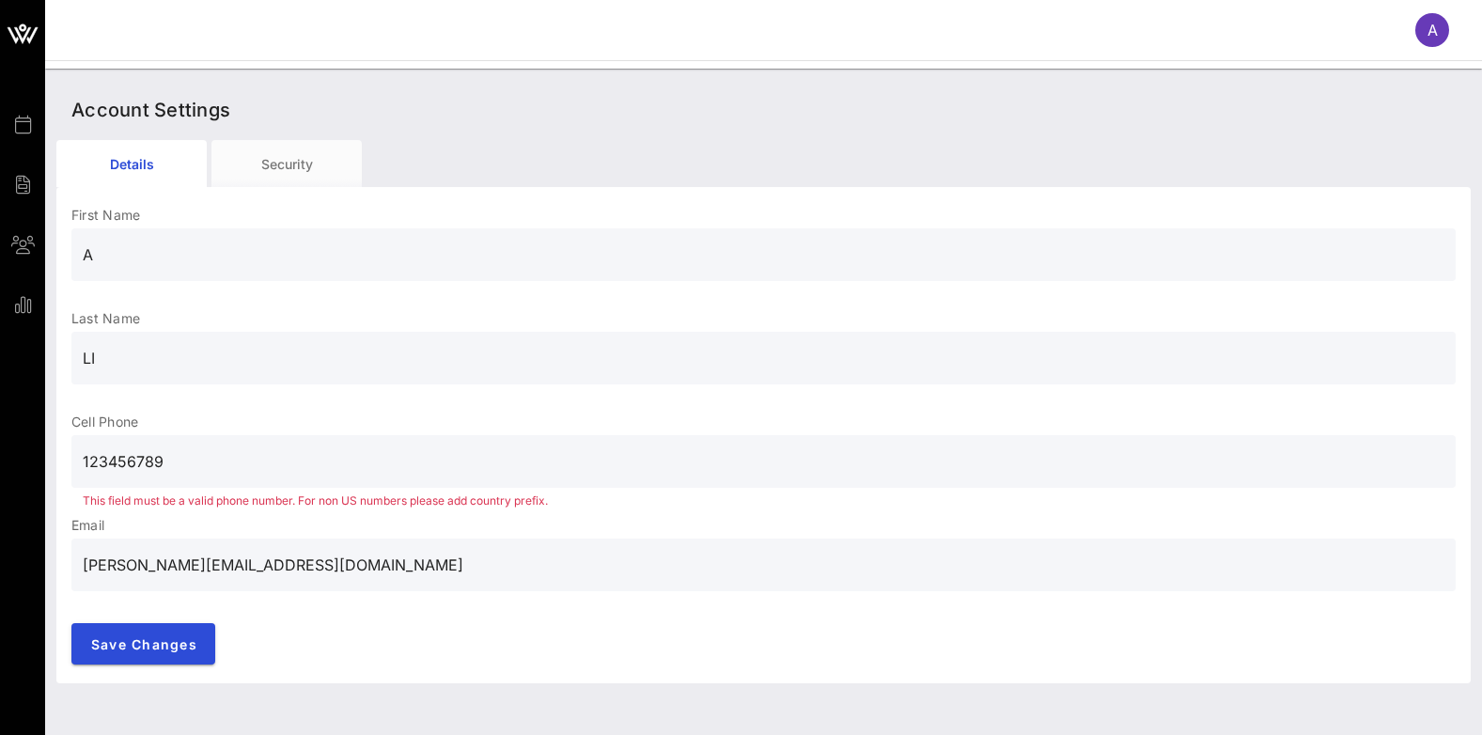
click at [272, 471] on input "123456789" at bounding box center [763, 461] width 1361 height 30
drag, startPoint x: 246, startPoint y: 466, endPoint x: 109, endPoint y: 466, distance: 137.2
click at [114, 466] on input "123456789" at bounding box center [763, 461] width 1361 height 30
click at [167, 642] on span "Save Changes" at bounding box center [143, 644] width 107 height 16
click at [240, 563] on input "[PERSON_NAME][EMAIL_ADDRESS][DOMAIN_NAME]" at bounding box center [763, 565] width 1361 height 30
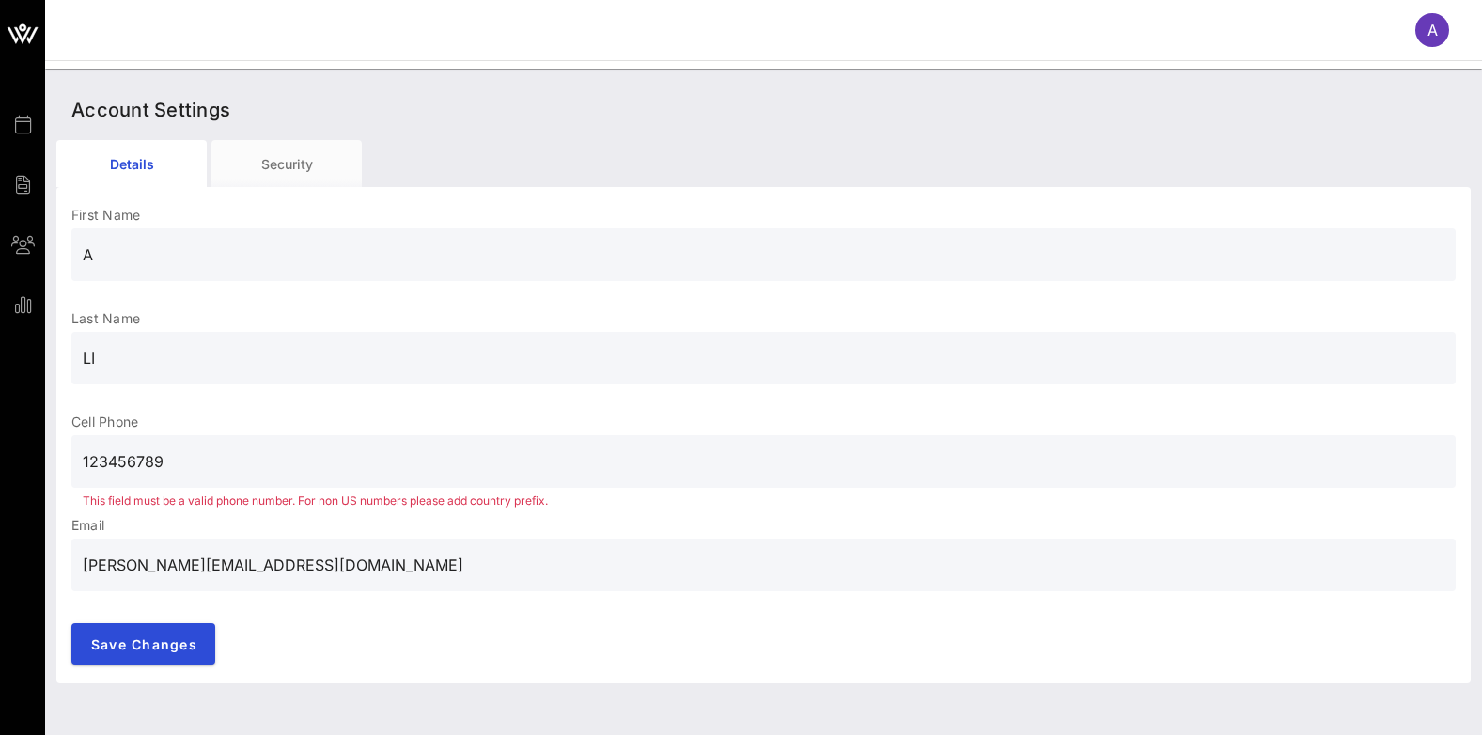
click at [179, 413] on p "Cell Phone" at bounding box center [763, 421] width 1384 height 19
click at [521, 496] on div "This field must be a valid phone number. For non US numbers please add country …" at bounding box center [763, 500] width 1361 height 11
click at [146, 466] on input "123456789" at bounding box center [763, 461] width 1361 height 30
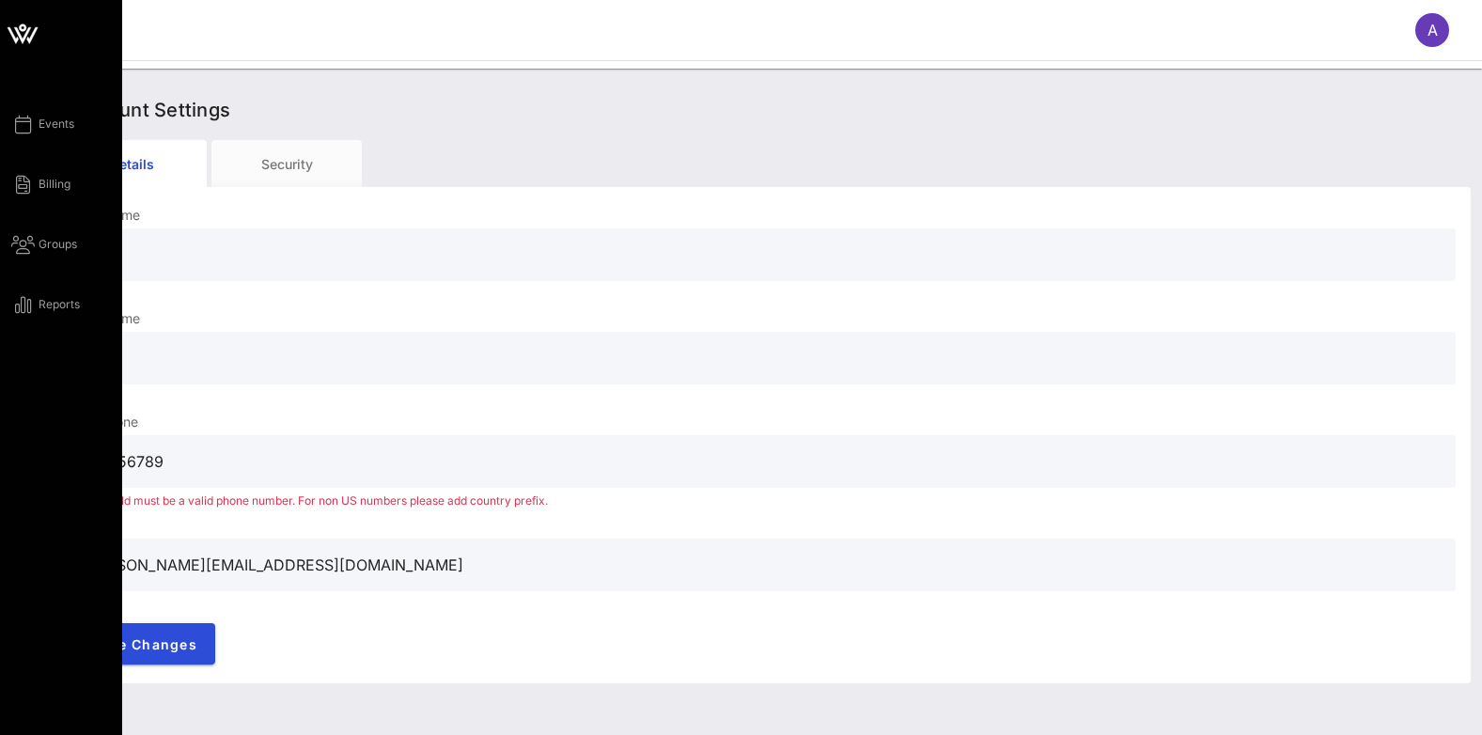
drag, startPoint x: 234, startPoint y: 458, endPoint x: 8, endPoint y: 469, distance: 226.7
click at [10, 469] on div "Events Billing Groups Reports A Account Settings Details Security First Name A …" at bounding box center [741, 367] width 1482 height 735
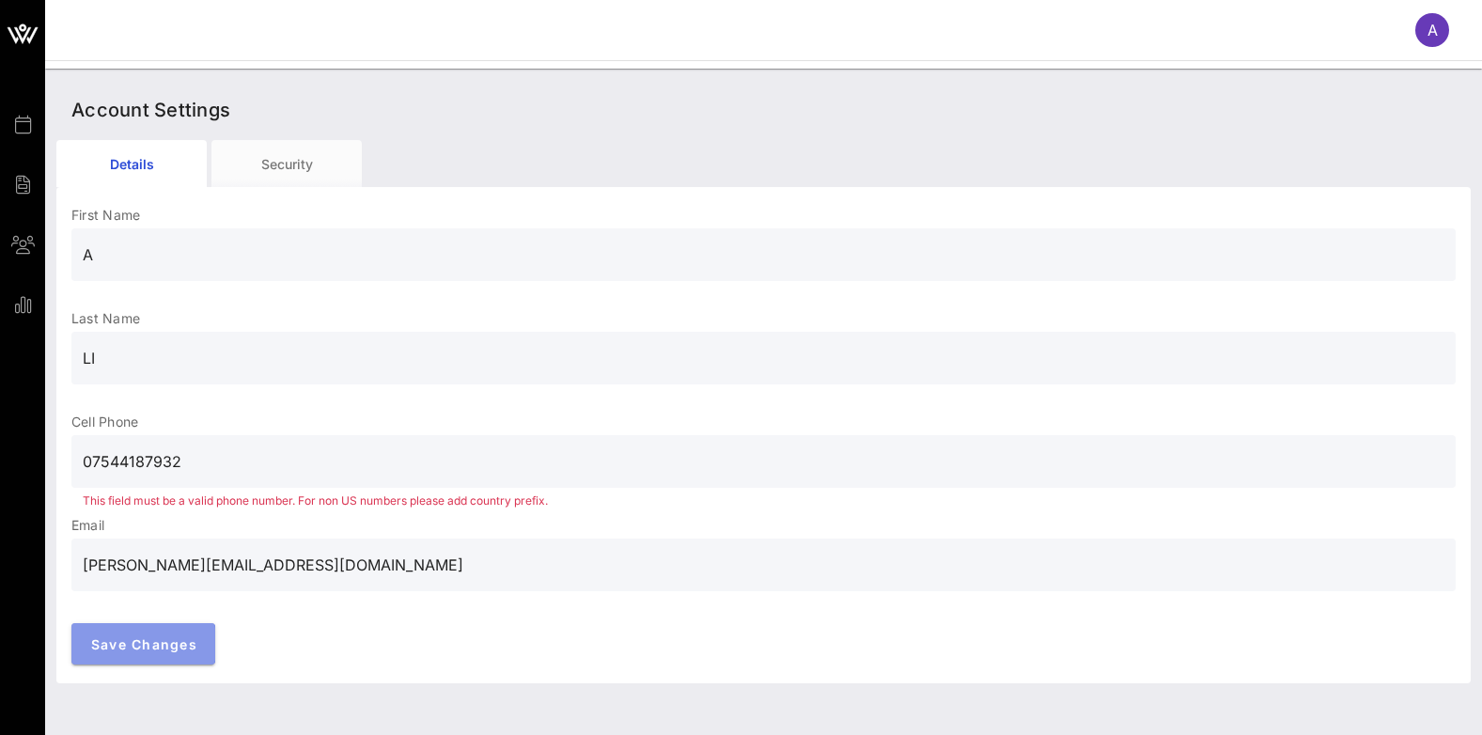
click at [173, 642] on span "Save Changes" at bounding box center [143, 644] width 107 height 16
click at [172, 642] on span "Save Changes" at bounding box center [143, 644] width 107 height 16
click at [90, 459] on input "07544187932" at bounding box center [763, 461] width 1361 height 30
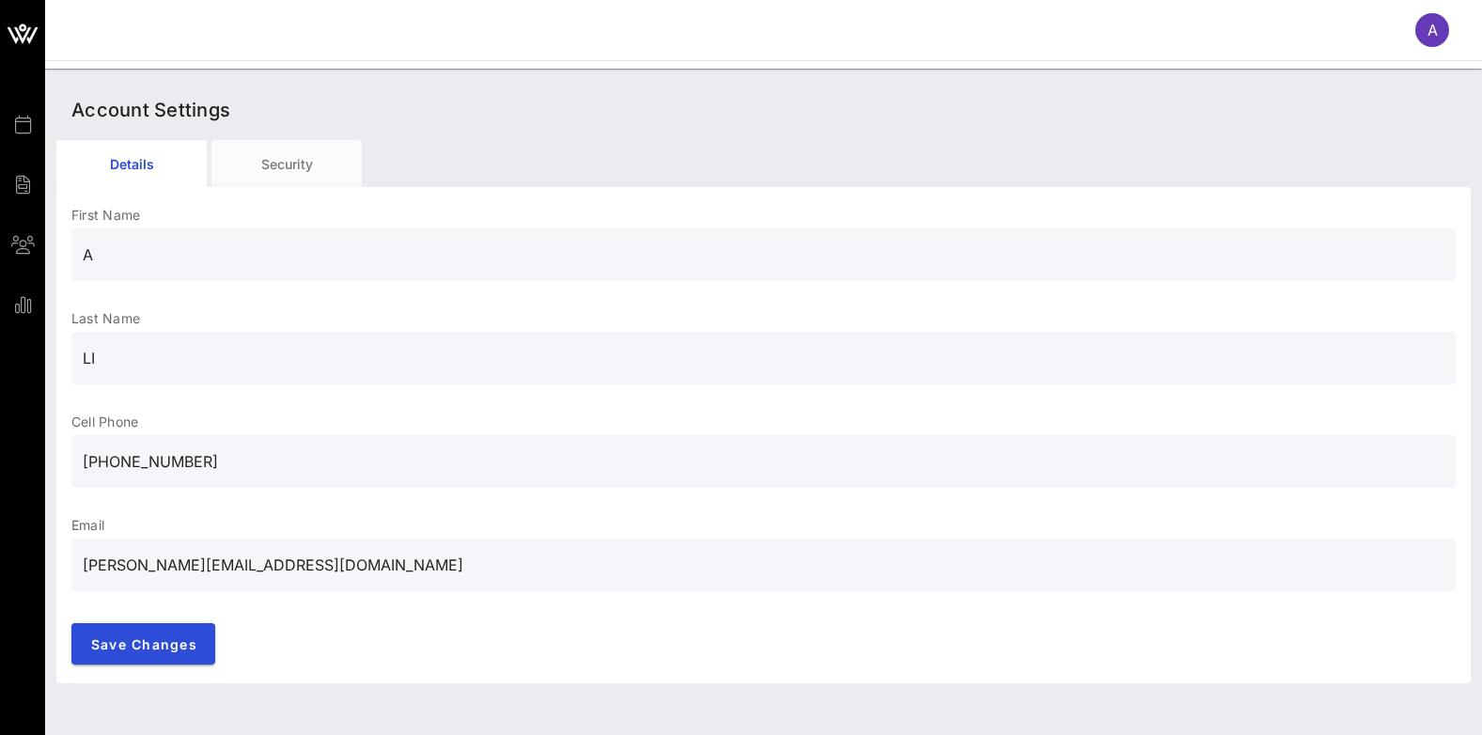
click at [92, 457] on input "[PHONE_NUMBER]" at bounding box center [763, 461] width 1361 height 30
click at [105, 459] on input "4417544187932" at bounding box center [763, 461] width 1361 height 30
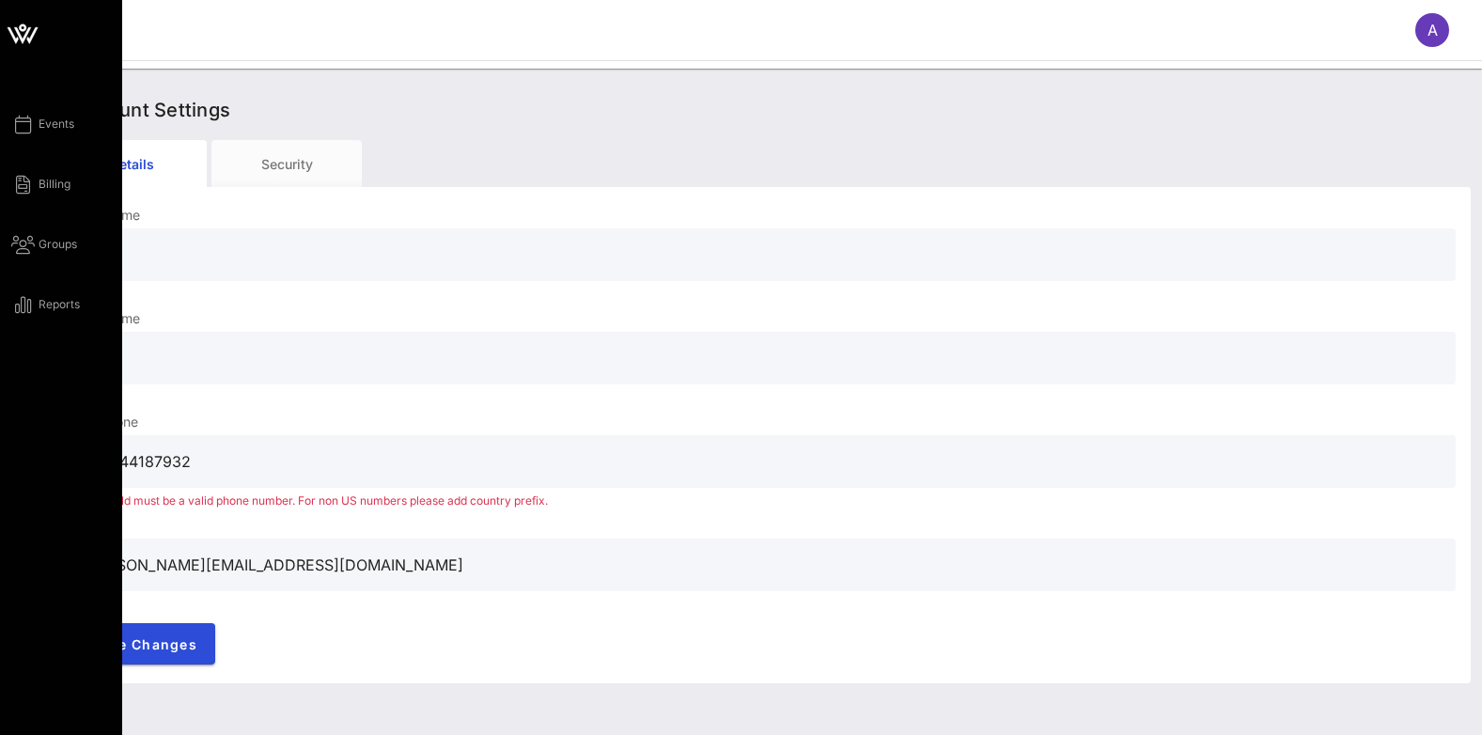
drag, startPoint x: 204, startPoint y: 463, endPoint x: 0, endPoint y: 397, distance: 214.5
click at [0, 397] on html "Events Billing Groups Reports A Account Settings Details Security First Name A …" at bounding box center [741, 367] width 1482 height 735
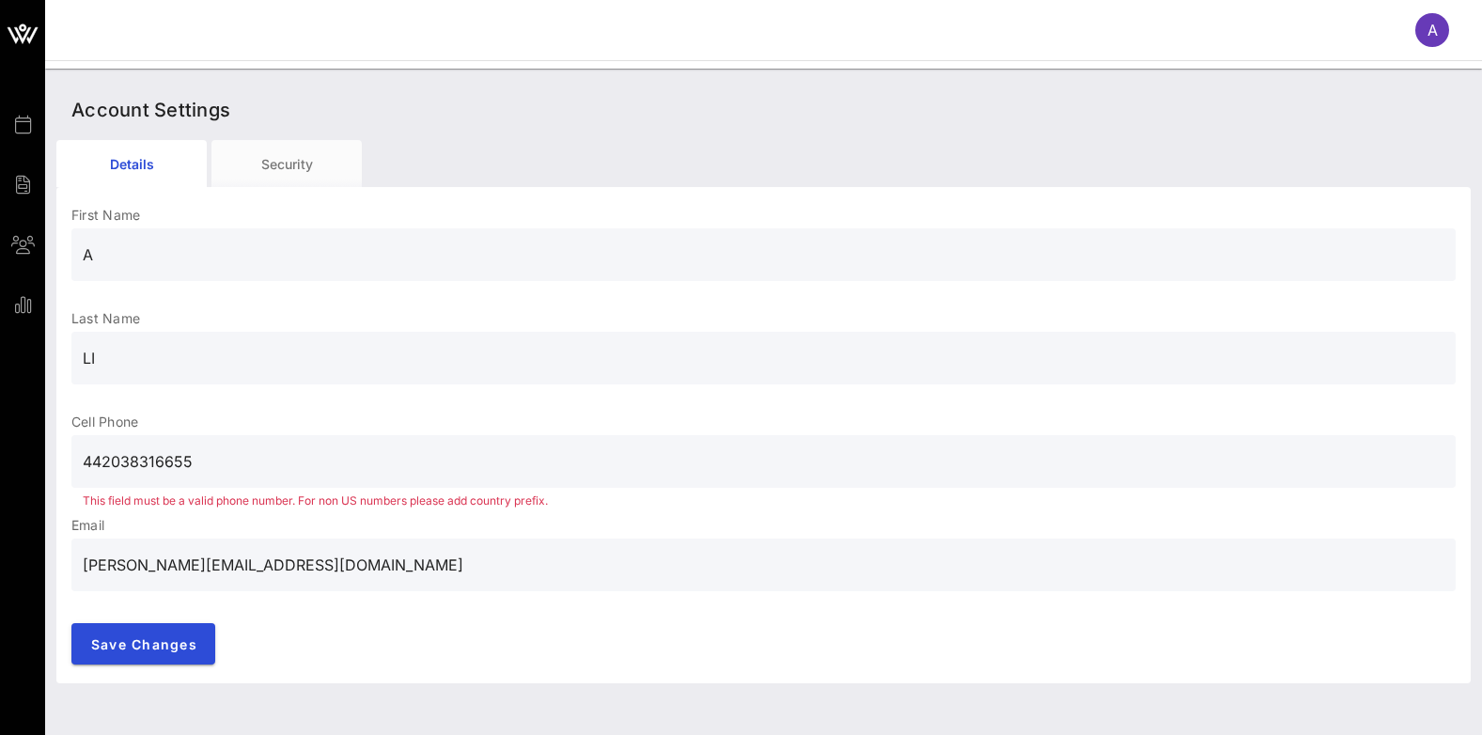
click at [76, 457] on div "442038316655" at bounding box center [763, 461] width 1384 height 53
click at [151, 647] on span "Save Changes" at bounding box center [143, 644] width 107 height 16
drag, startPoint x: 210, startPoint y: 462, endPoint x: -4, endPoint y: 442, distance: 214.3
click at [0, 442] on html "Events Billing Groups Reports A Account Settings Details Security First Name A …" at bounding box center [741, 367] width 1482 height 735
click at [235, 462] on input "442038316655" at bounding box center [763, 461] width 1361 height 30
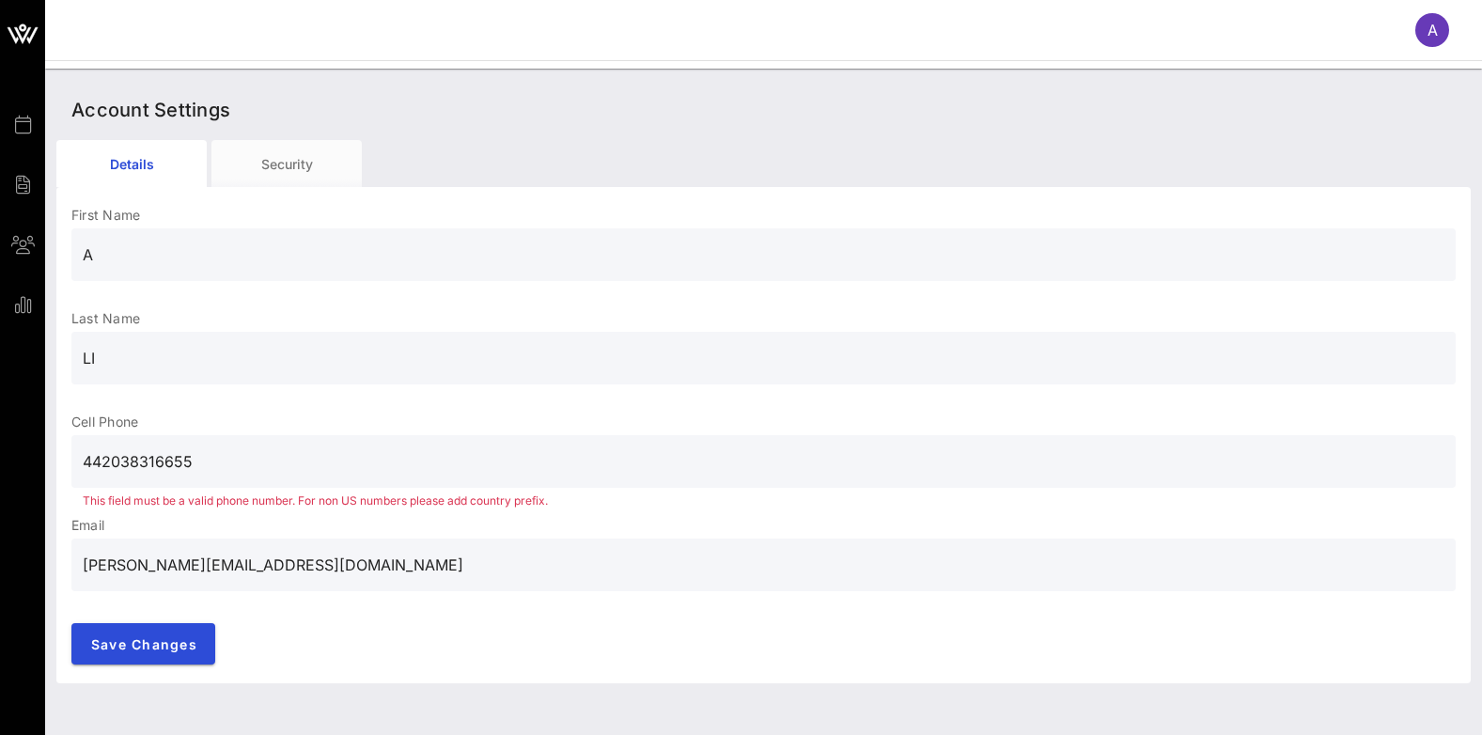
click at [80, 459] on div "442038316655" at bounding box center [763, 461] width 1384 height 53
type input "4420383166551"
click at [113, 641] on span "Save Changes" at bounding box center [143, 644] width 107 height 16
drag, startPoint x: 232, startPoint y: 462, endPoint x: -4, endPoint y: 420, distance: 239.6
click at [0, 420] on html "Events Billing Groups Reports A Account Settings Details Security First Name A …" at bounding box center [741, 367] width 1482 height 735
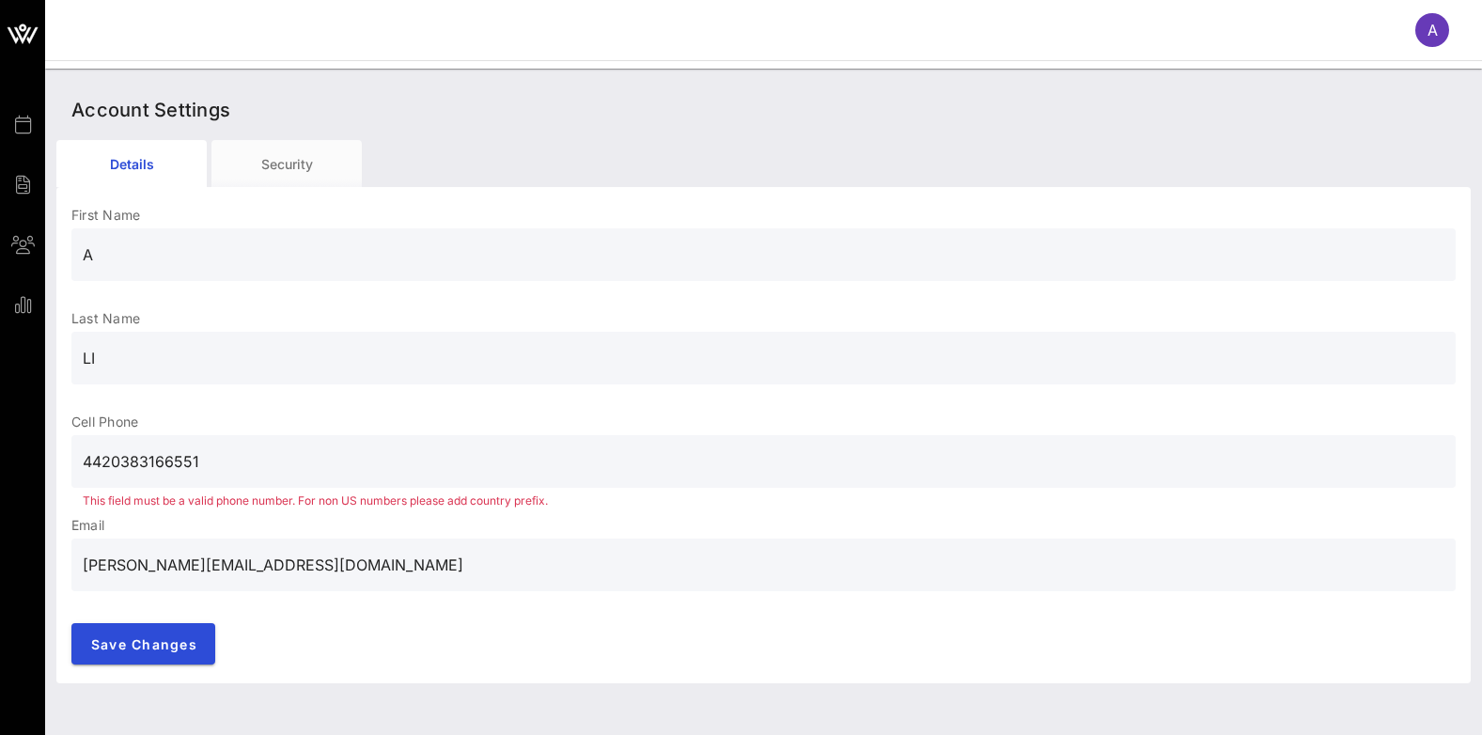
click at [1427, 30] on span "A" at bounding box center [1432, 30] width 10 height 19
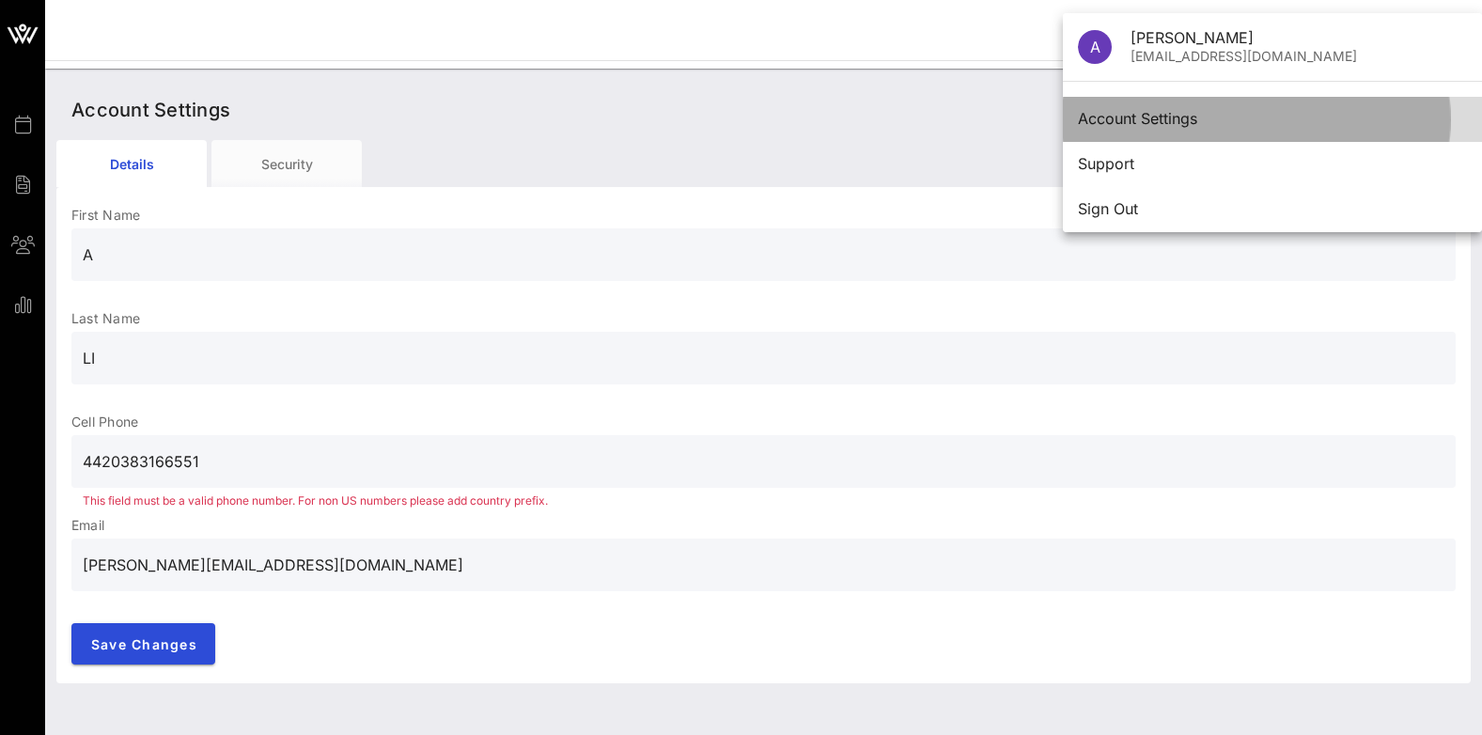
click at [1164, 116] on div "Account Settings" at bounding box center [1272, 119] width 389 height 18
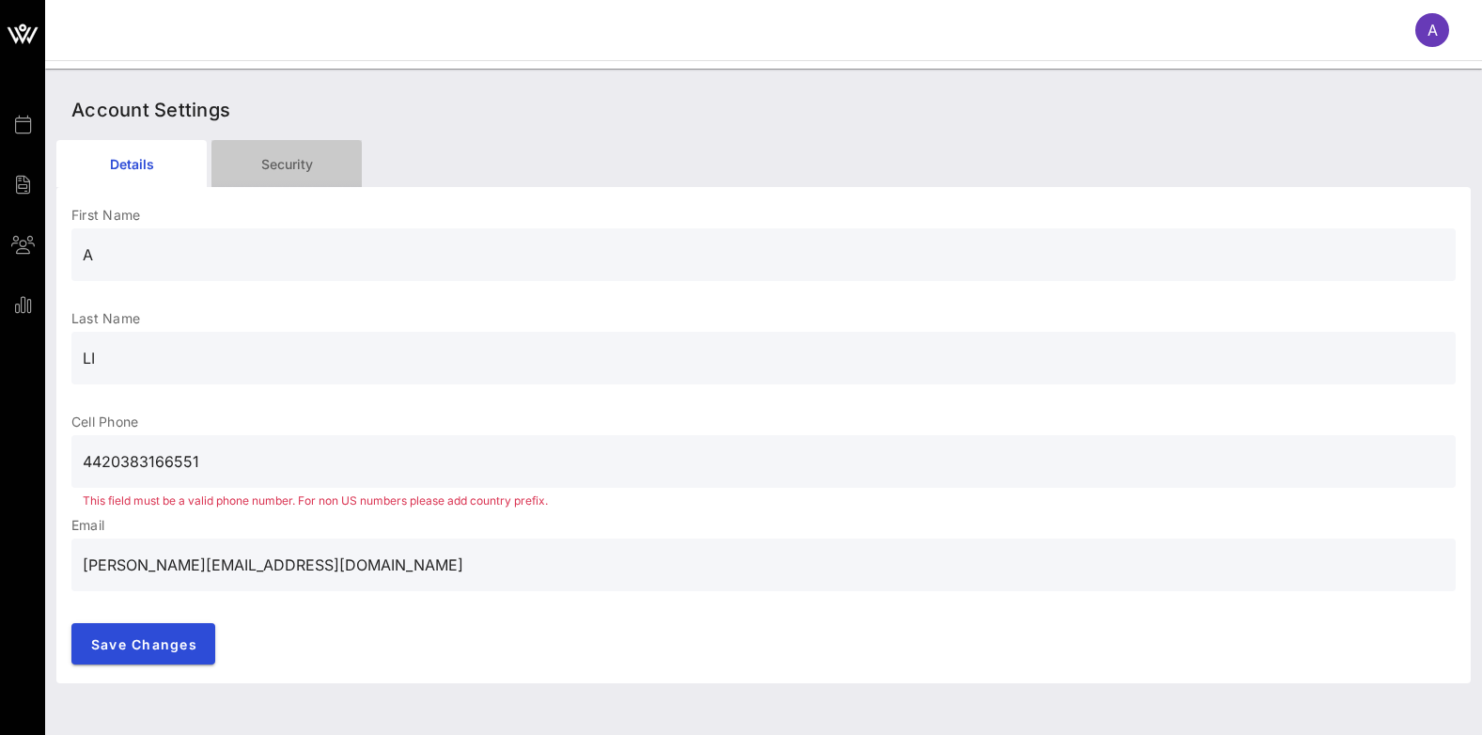
click at [303, 164] on div "Security" at bounding box center [286, 163] width 150 height 47
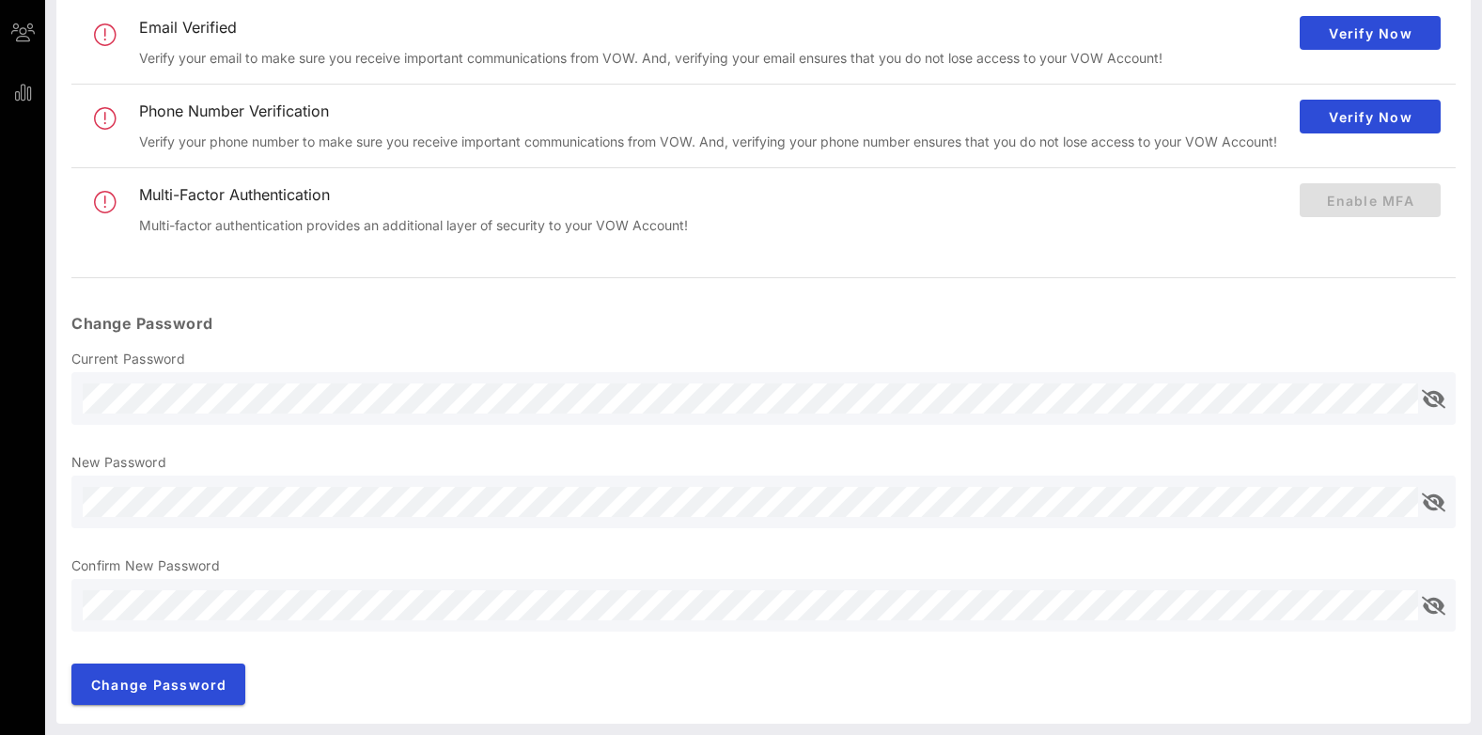
scroll to position [118, 0]
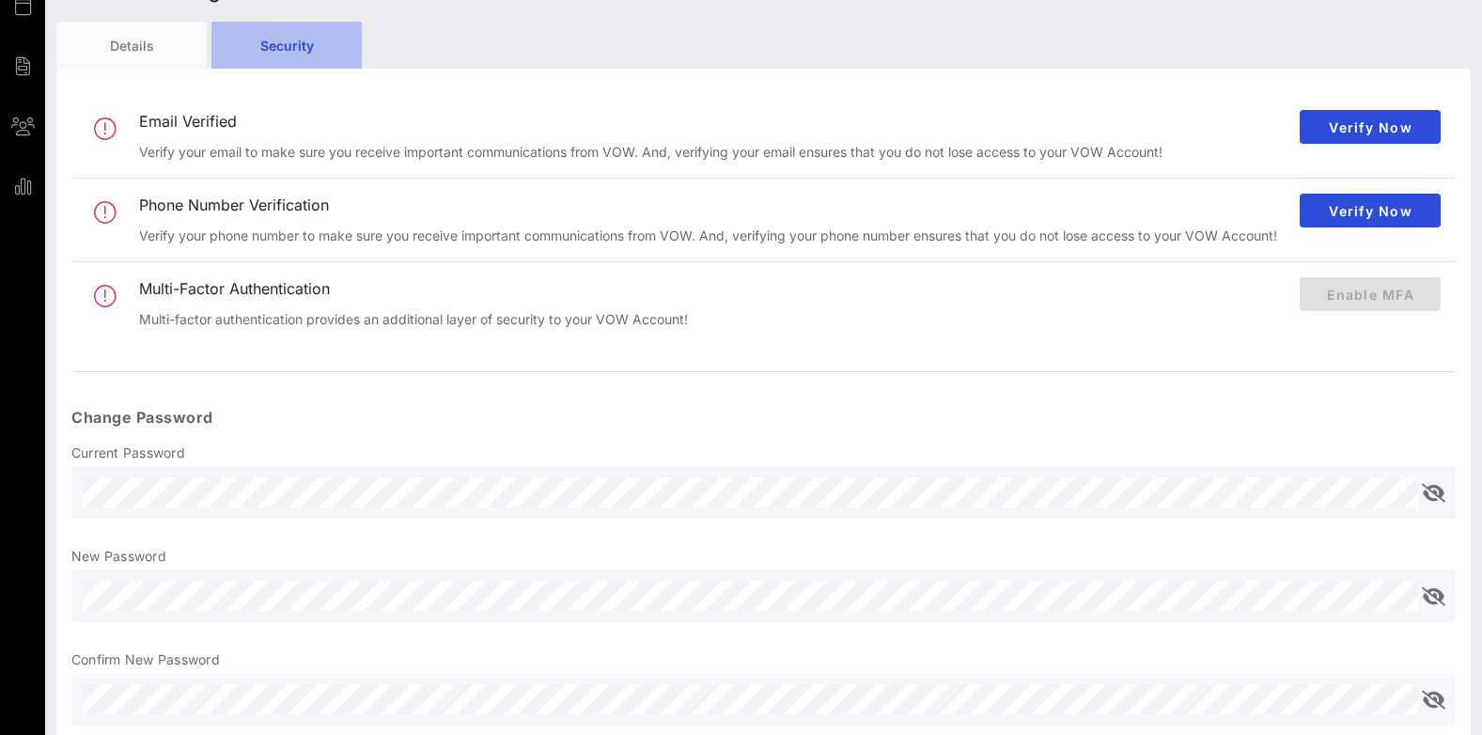
click at [290, 41] on div "Security" at bounding box center [286, 45] width 150 height 47
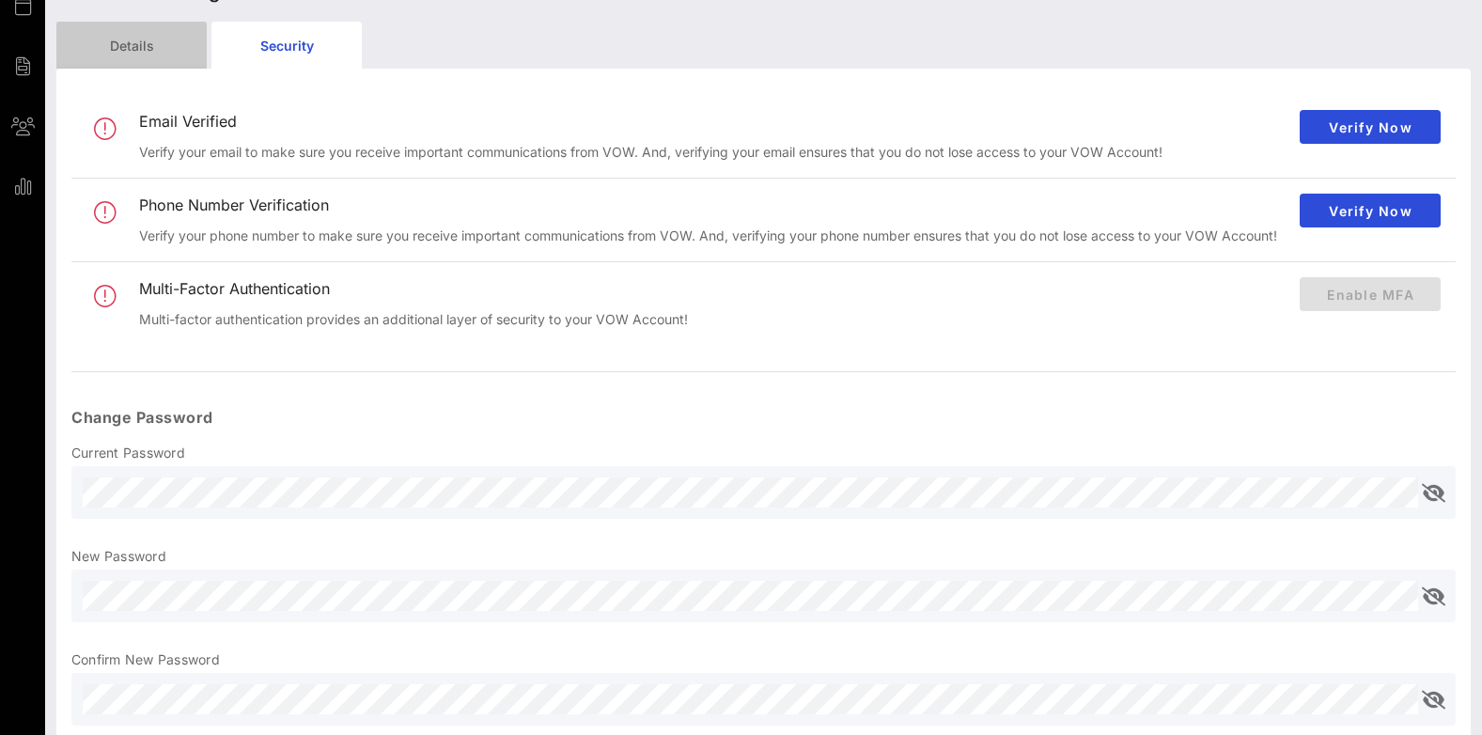
click at [148, 44] on div "Details" at bounding box center [131, 45] width 150 height 47
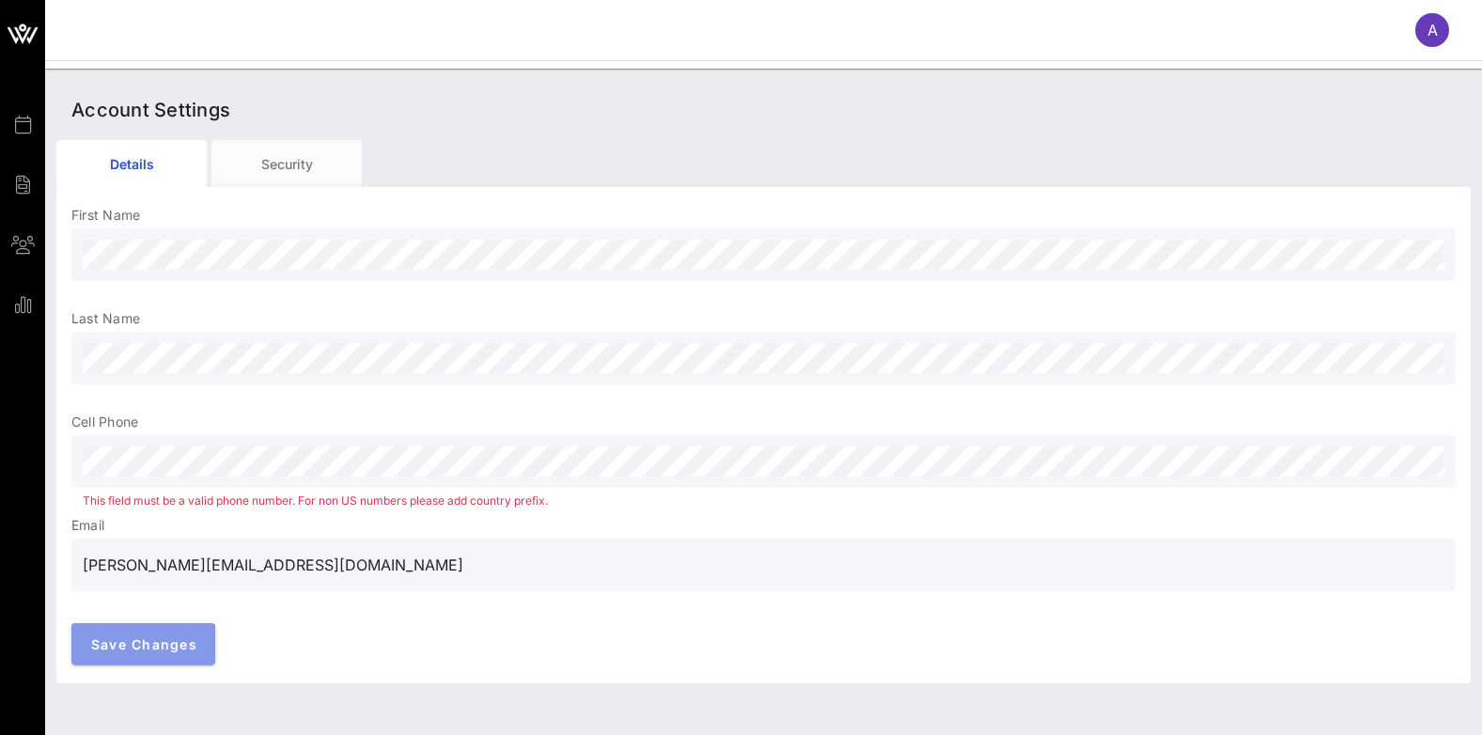
click at [176, 644] on span "Save Changes" at bounding box center [143, 644] width 107 height 16
click at [1430, 28] on span "A" at bounding box center [1432, 30] width 10 height 19
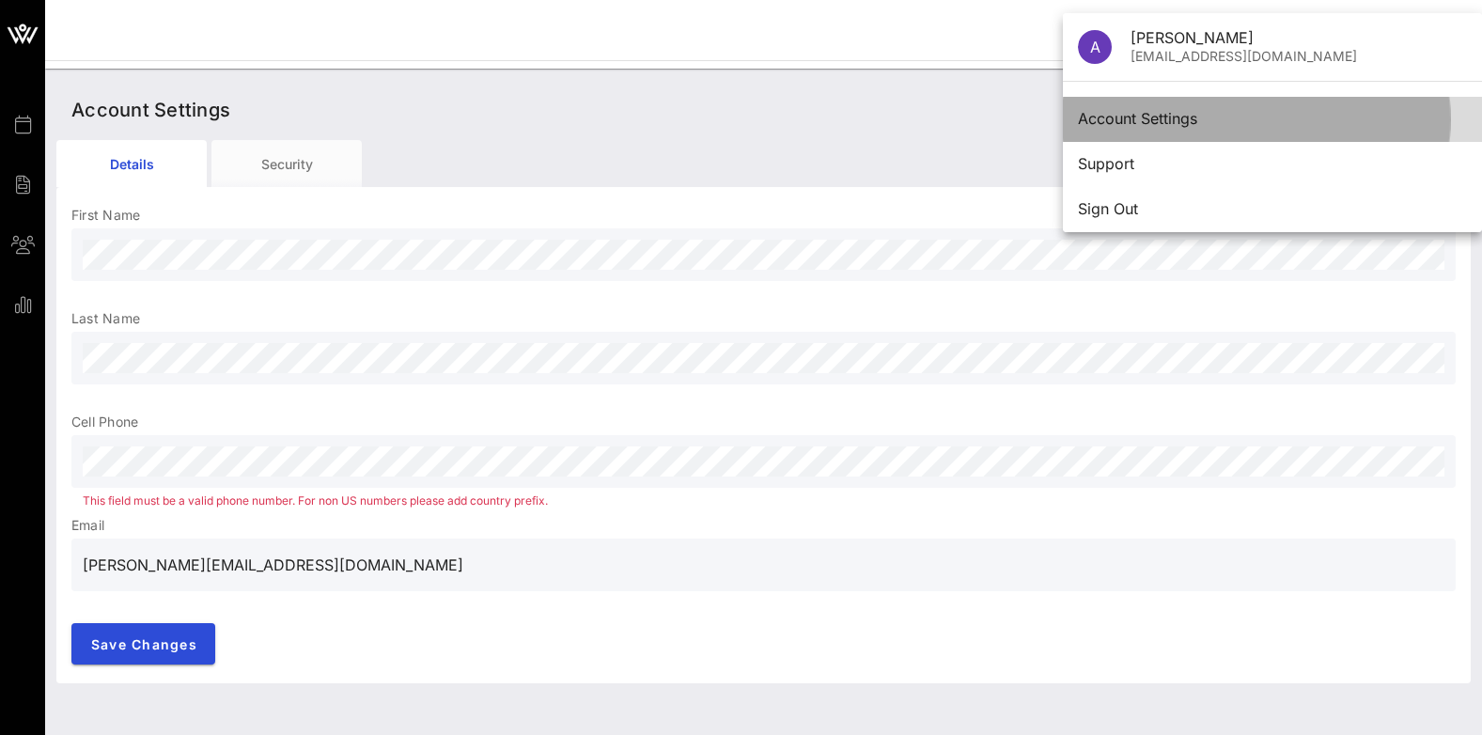
click at [1154, 117] on div "Account Settings" at bounding box center [1272, 119] width 389 height 18
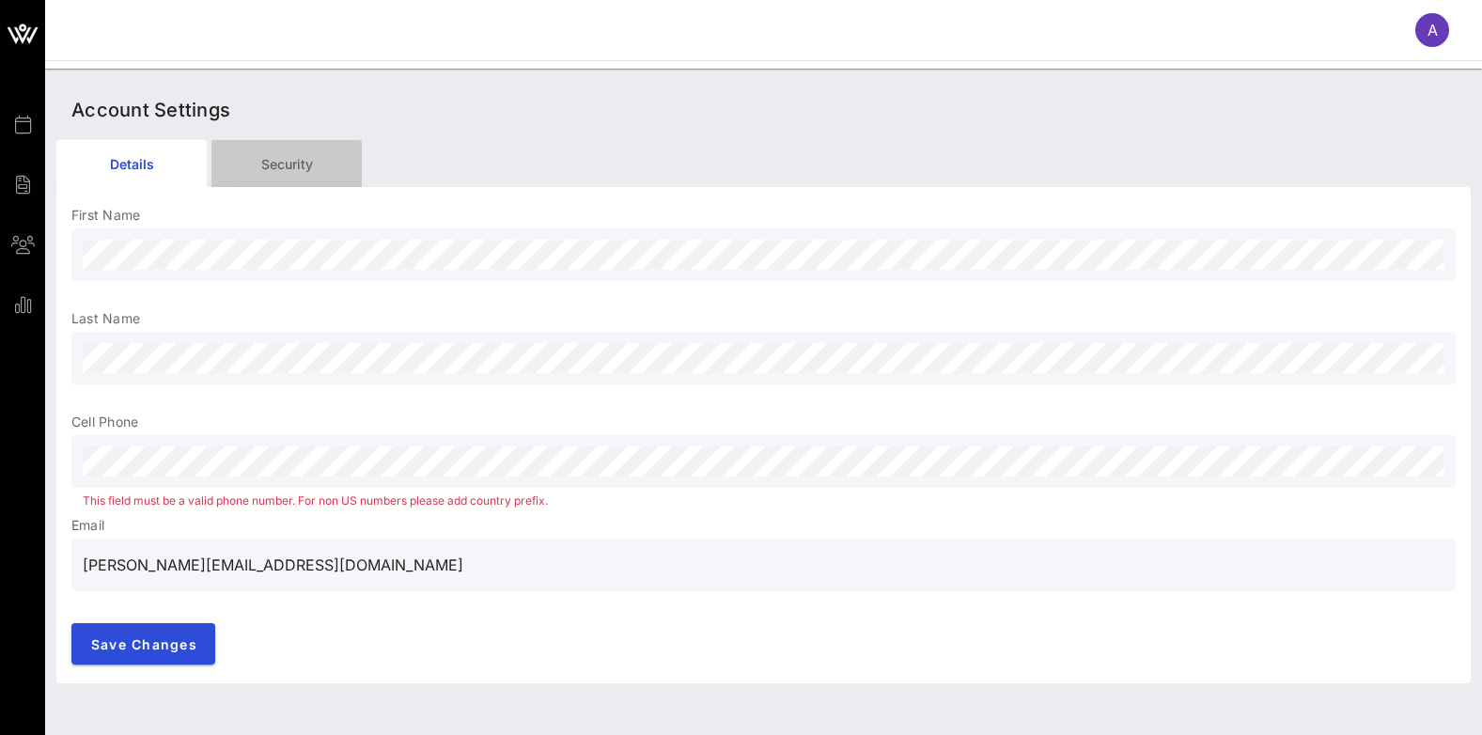
click at [288, 171] on div "Security" at bounding box center [286, 163] width 150 height 47
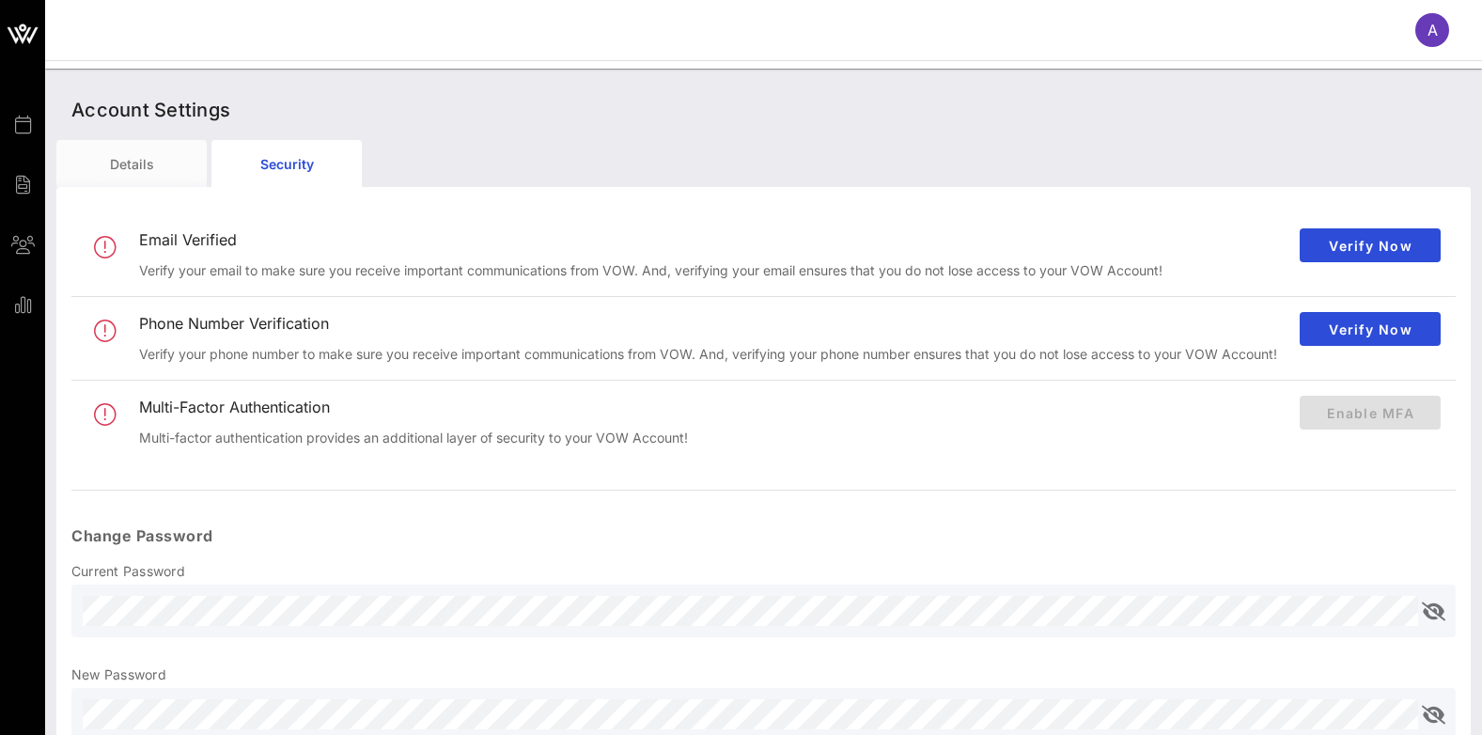
click at [1448, 25] on div "A" at bounding box center [1432, 30] width 34 height 34
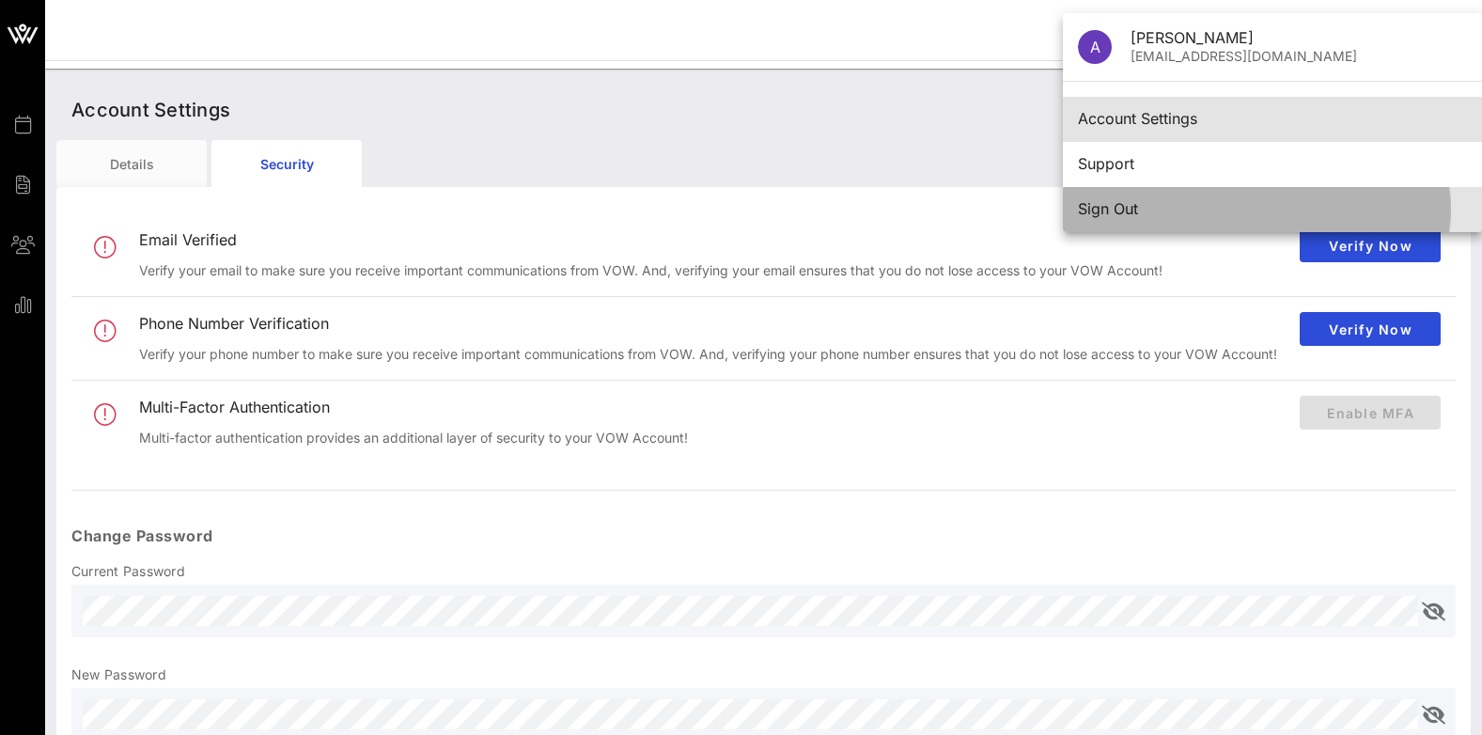
click at [1126, 216] on div "Sign Out" at bounding box center [1272, 209] width 389 height 18
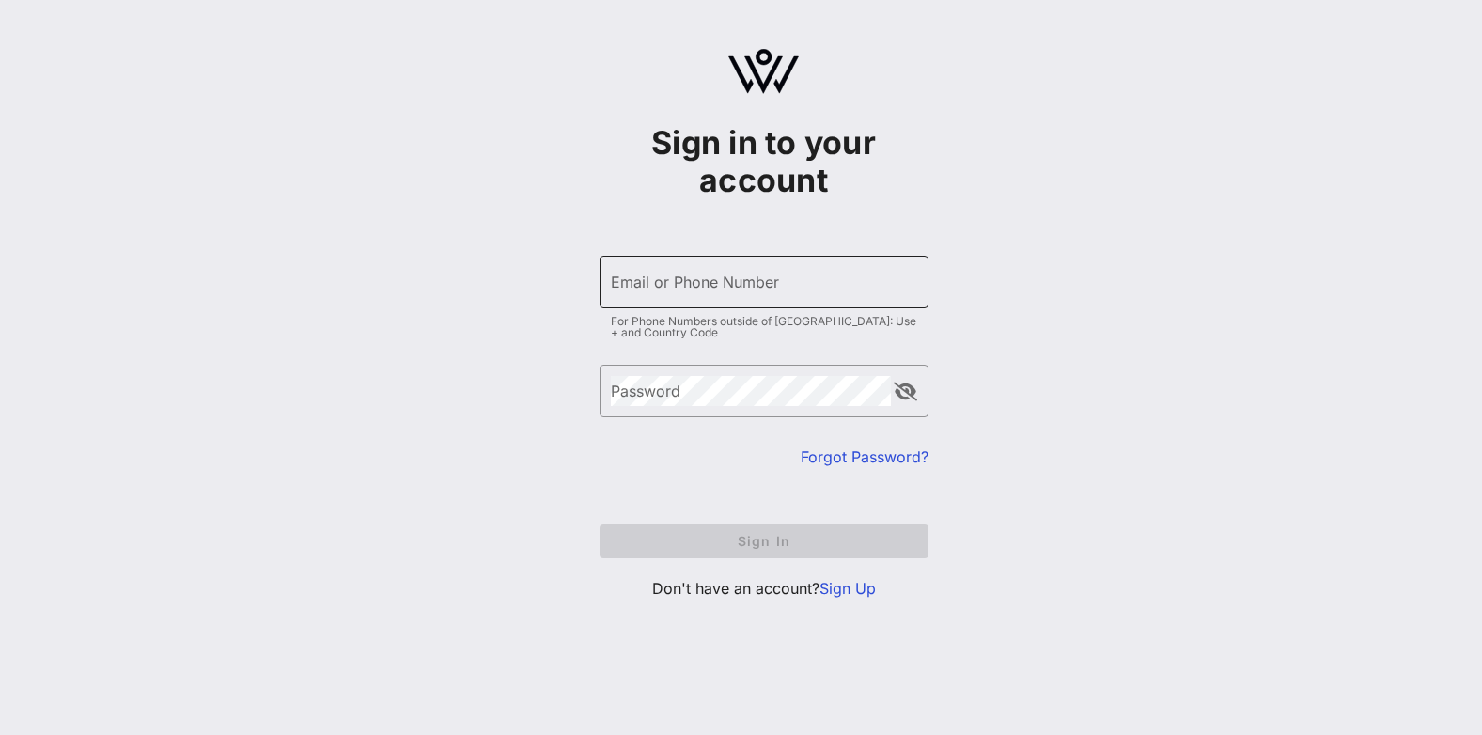
click at [776, 282] on input "Email or Phone Number" at bounding box center [764, 282] width 306 height 30
type input "[EMAIL_ADDRESS][DOMAIN_NAME]"
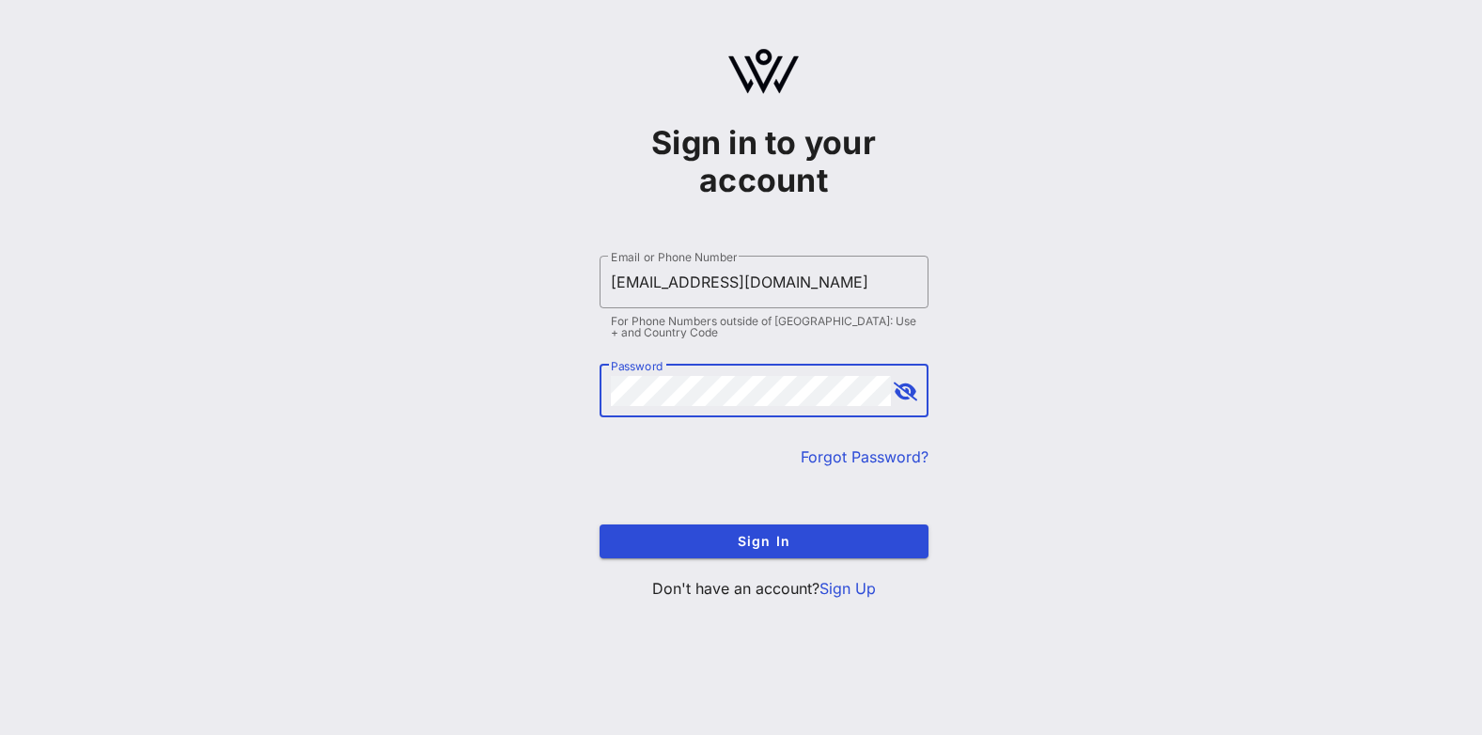
click at [912, 400] on button "append icon" at bounding box center [905, 391] width 23 height 19
click at [813, 543] on span "Sign In" at bounding box center [763, 541] width 299 height 16
